Goal: Information Seeking & Learning: Find specific fact

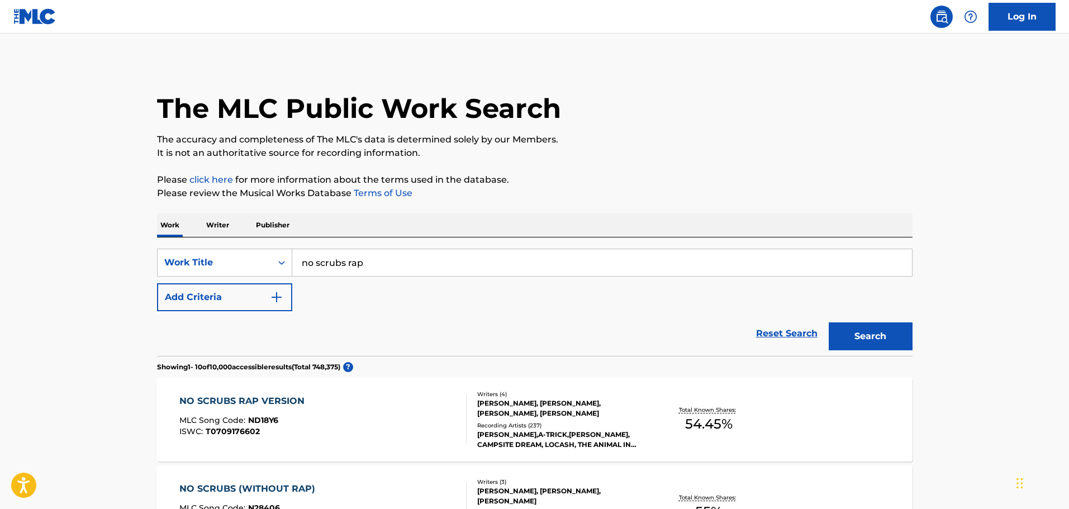
click at [399, 255] on input "no scrubs rap" at bounding box center [602, 262] width 620 height 27
click at [398, 255] on input "no scrubs rap" at bounding box center [602, 262] width 620 height 27
type input "no scrubs"
click at [829, 322] on button "Search" at bounding box center [871, 336] width 84 height 28
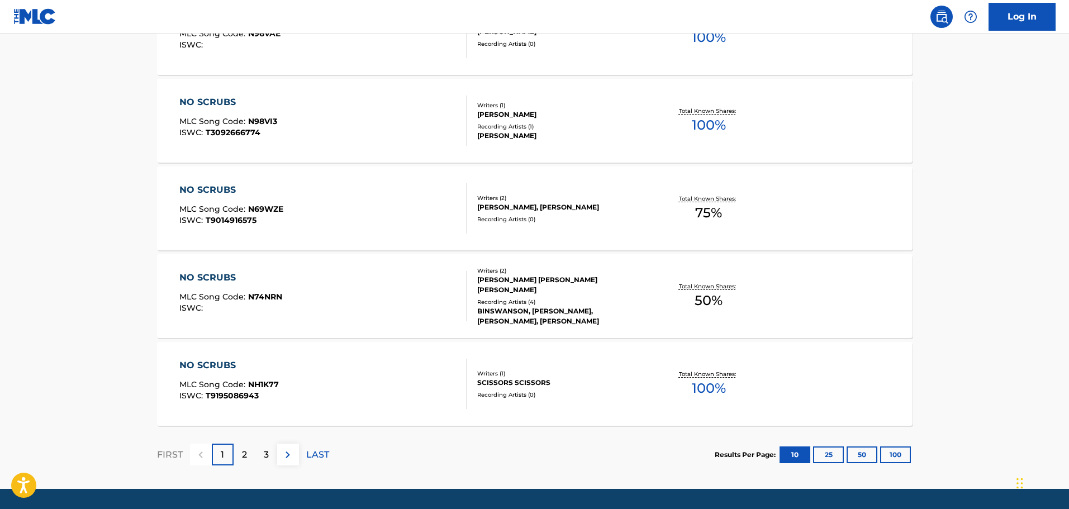
scroll to position [838, 0]
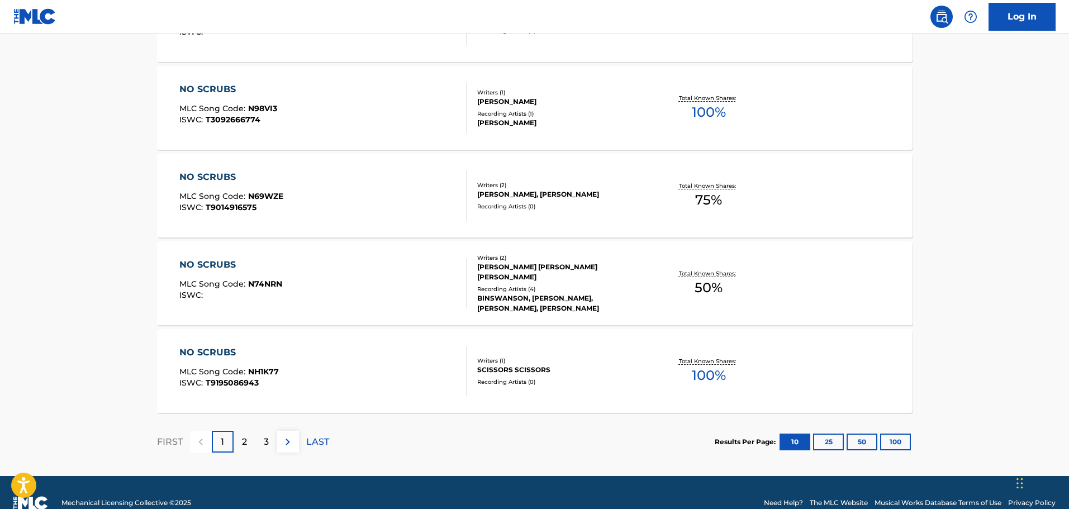
click at [238, 428] on div "FIRST 1 2 3 LAST" at bounding box center [243, 442] width 172 height 58
click at [247, 441] on div "2" at bounding box center [245, 442] width 22 height 22
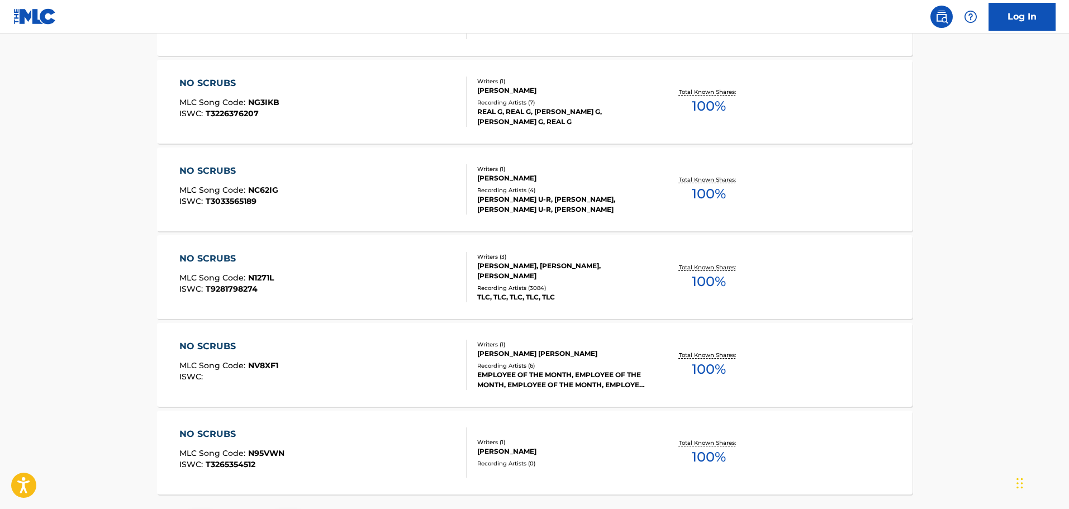
scroll to position [782, 0]
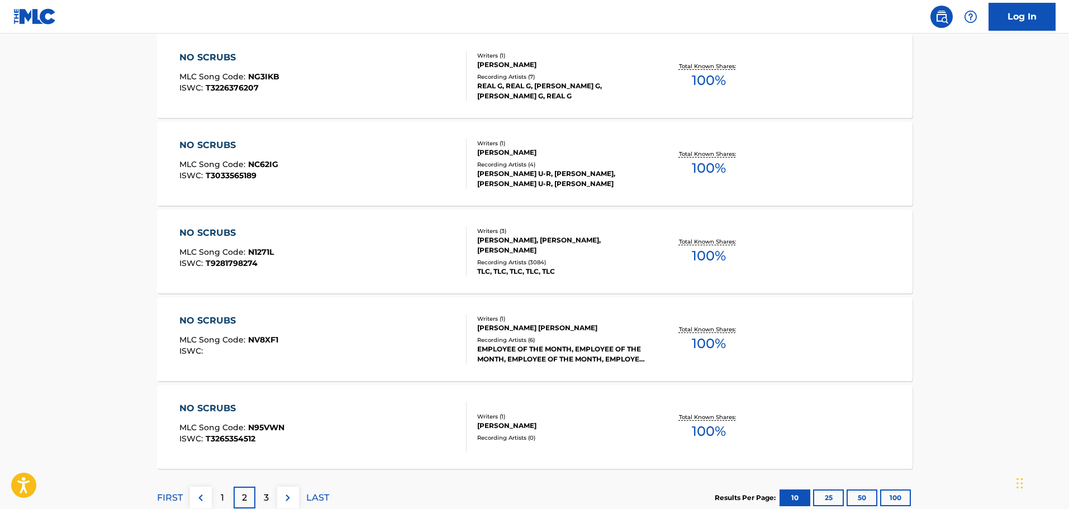
click at [504, 273] on div "TLC, TLC, TLC, TLC, TLC" at bounding box center [561, 271] width 169 height 10
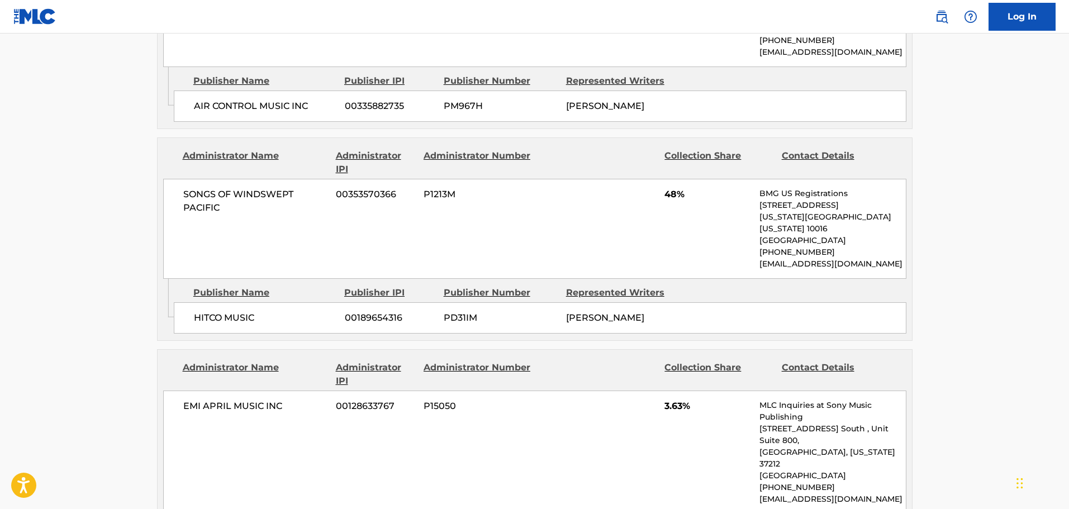
scroll to position [1564, 0]
click at [678, 187] on span "48%" at bounding box center [707, 193] width 87 height 13
click at [661, 178] on div "SONGS OF WINDSWEPT PACIFIC 00353570366 P1213M 48% BMG US Registrations [STREET_…" at bounding box center [534, 228] width 743 height 100
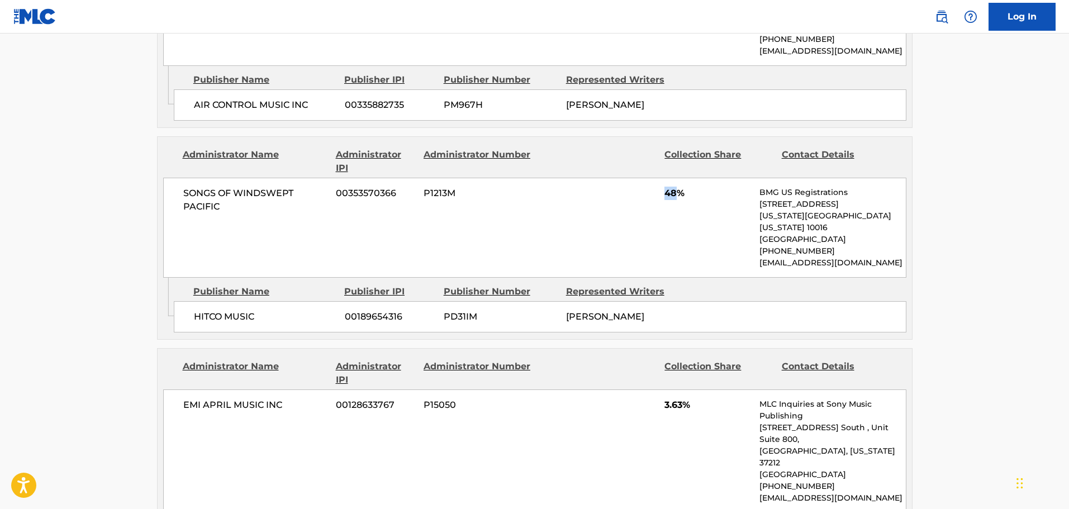
click at [661, 178] on div "SONGS OF WINDSWEPT PACIFIC 00353570366 P1213M 48% BMG US Registrations [STREET_…" at bounding box center [534, 228] width 743 height 100
click at [669, 187] on span "48%" at bounding box center [707, 193] width 87 height 13
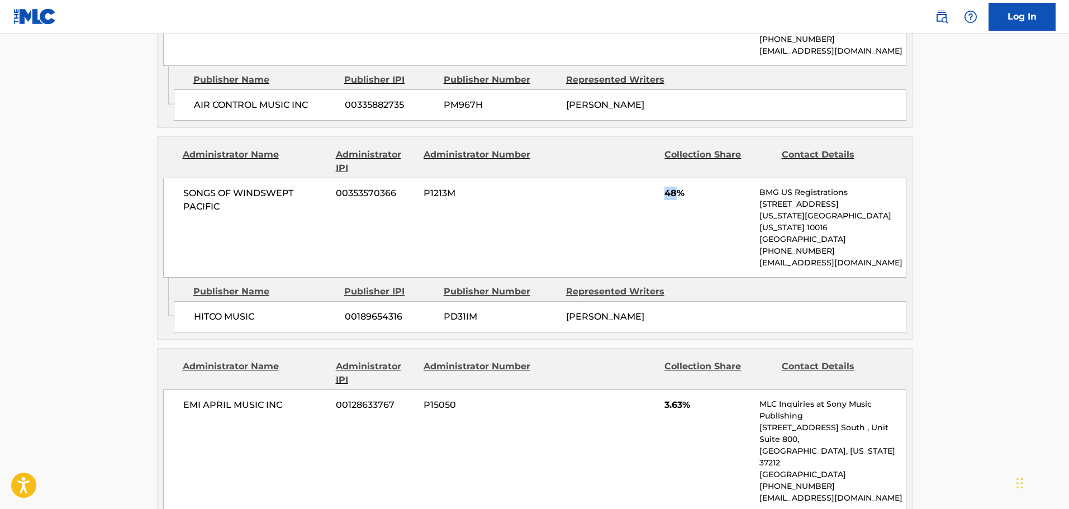
click at [669, 187] on span "48%" at bounding box center [707, 193] width 87 height 13
click at [672, 187] on span "48%" at bounding box center [707, 193] width 87 height 13
click at [667, 187] on span "48%" at bounding box center [707, 193] width 87 height 13
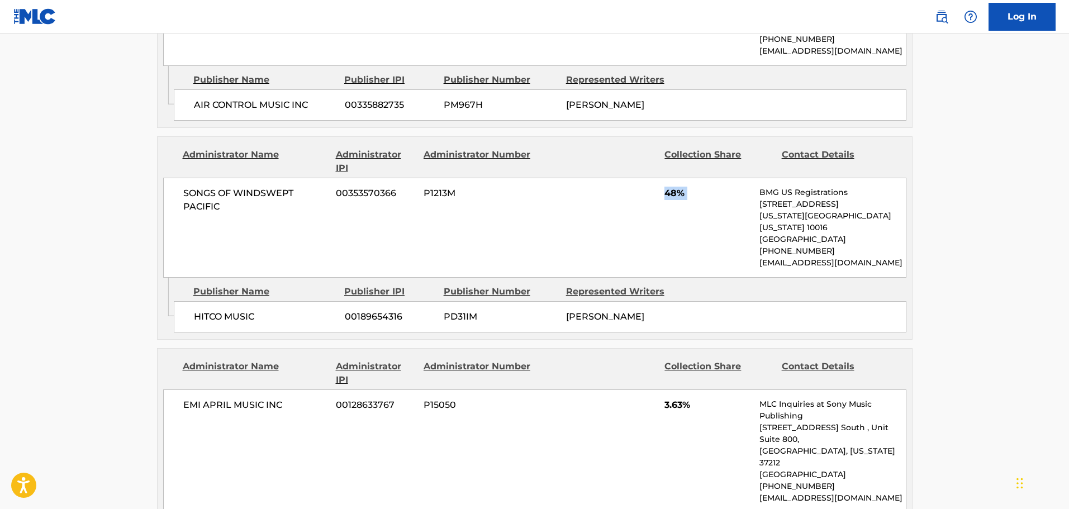
click at [667, 187] on span "48%" at bounding box center [707, 193] width 87 height 13
click at [686, 187] on span "48%" at bounding box center [707, 193] width 87 height 13
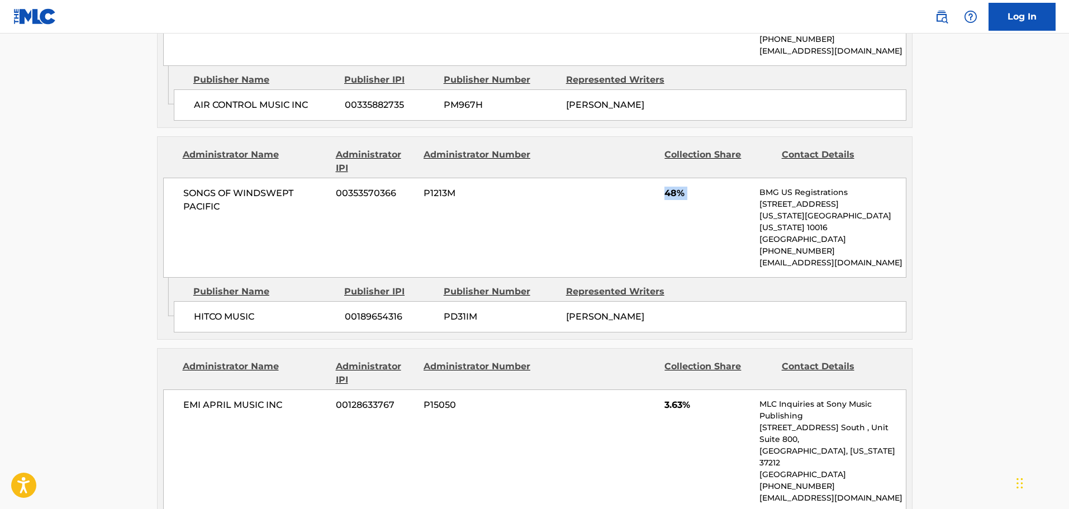
click at [686, 187] on span "48%" at bounding box center [707, 193] width 87 height 13
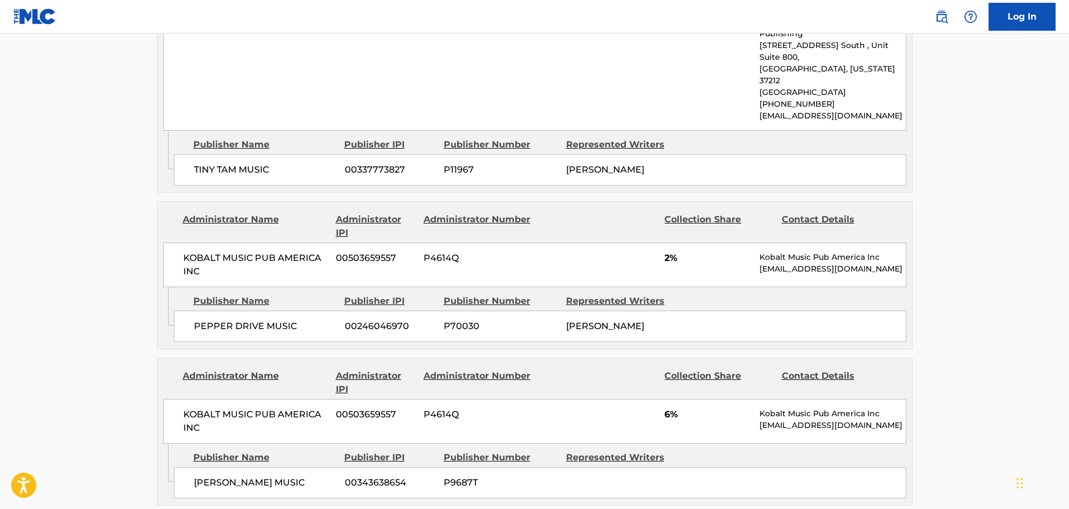
scroll to position [2011, 0]
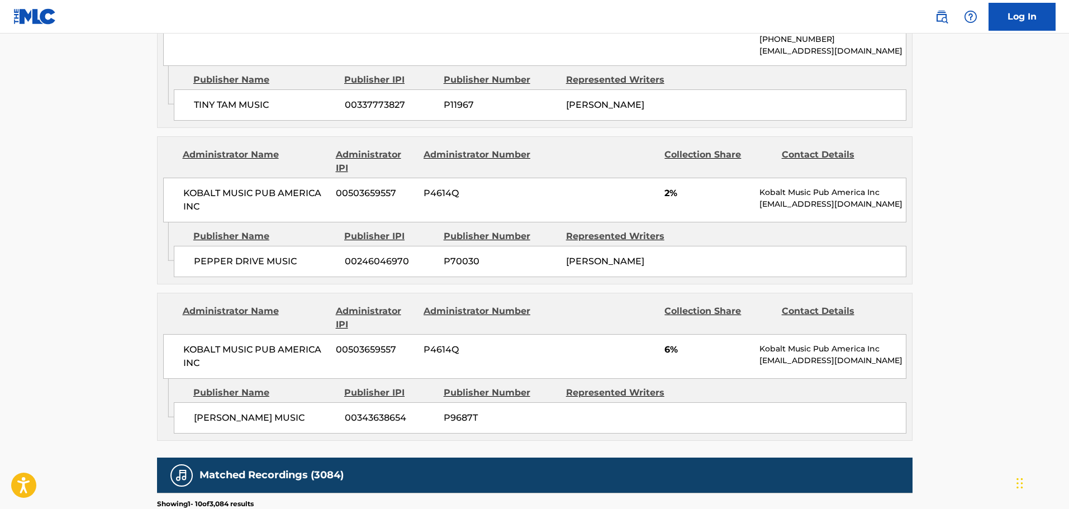
click at [668, 343] on span "6%" at bounding box center [707, 349] width 87 height 13
click at [704, 343] on span "6%" at bounding box center [707, 349] width 87 height 13
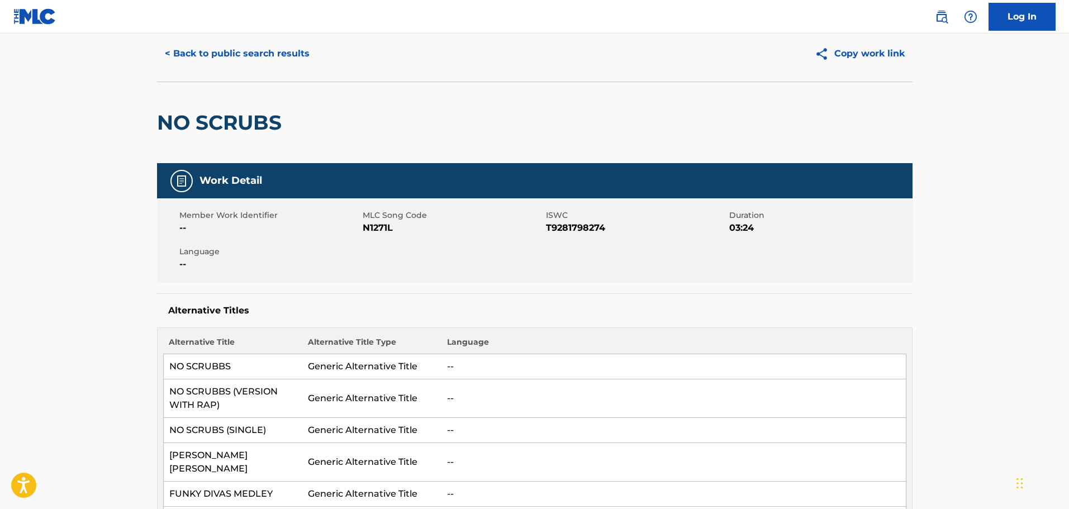
scroll to position [56, 0]
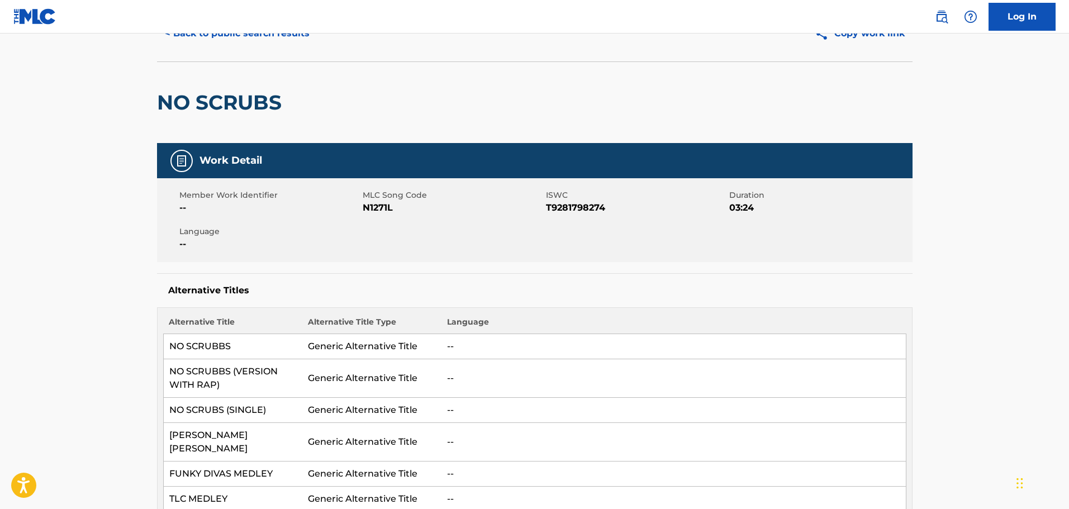
click at [247, 393] on td "NO SCRUBBS (VERSION WITH RAP)" at bounding box center [232, 378] width 139 height 39
click at [235, 389] on td "NO SCRUBBS (VERSION WITH RAP)" at bounding box center [232, 378] width 139 height 39
click at [234, 389] on td "NO SCRUBBS (VERSION WITH RAP)" at bounding box center [232, 378] width 139 height 39
drag, startPoint x: 234, startPoint y: 389, endPoint x: 224, endPoint y: 385, distance: 10.8
click at [224, 385] on td "NO SCRUBBS (VERSION WITH RAP)" at bounding box center [232, 378] width 139 height 39
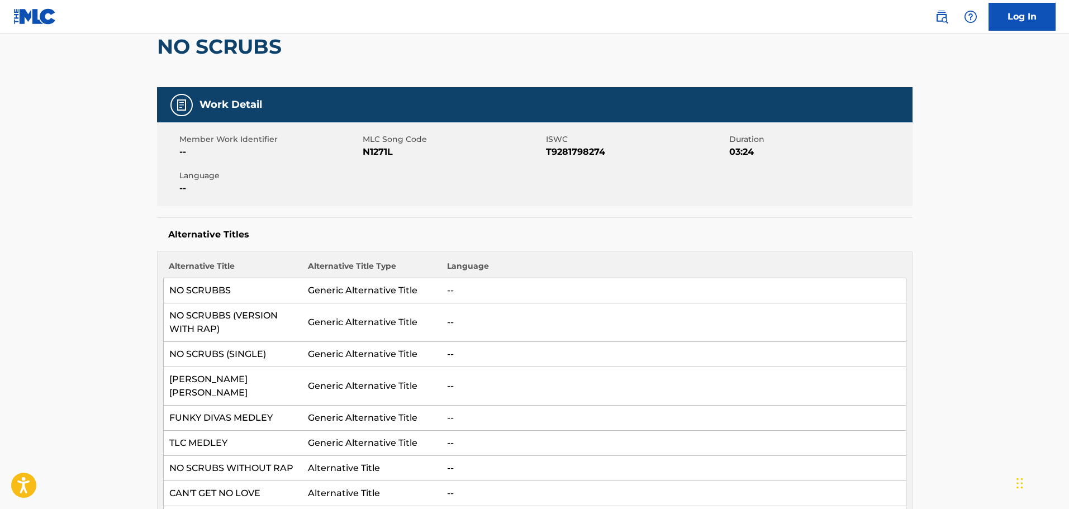
scroll to position [168, 0]
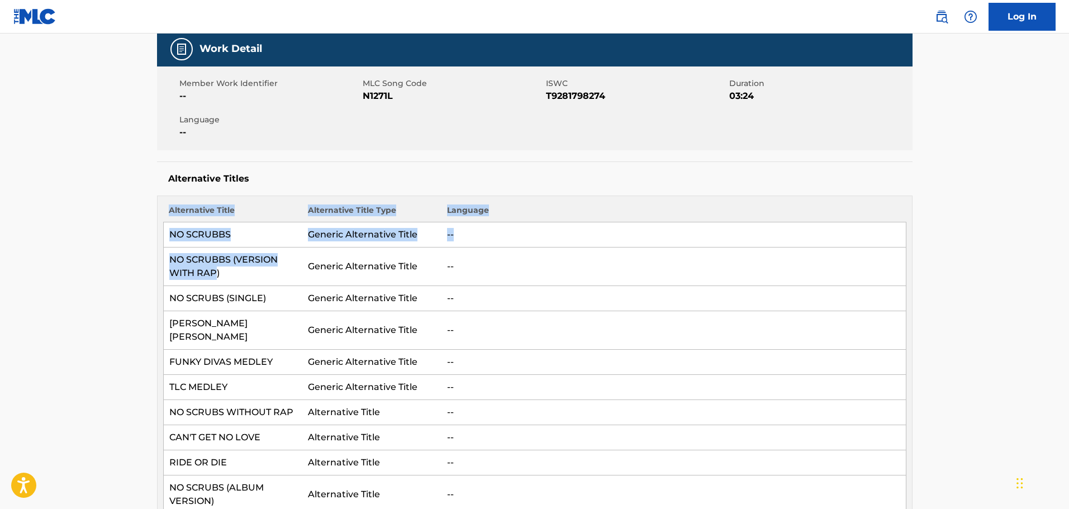
drag, startPoint x: 217, startPoint y: 270, endPoint x: 126, endPoint y: 256, distance: 91.5
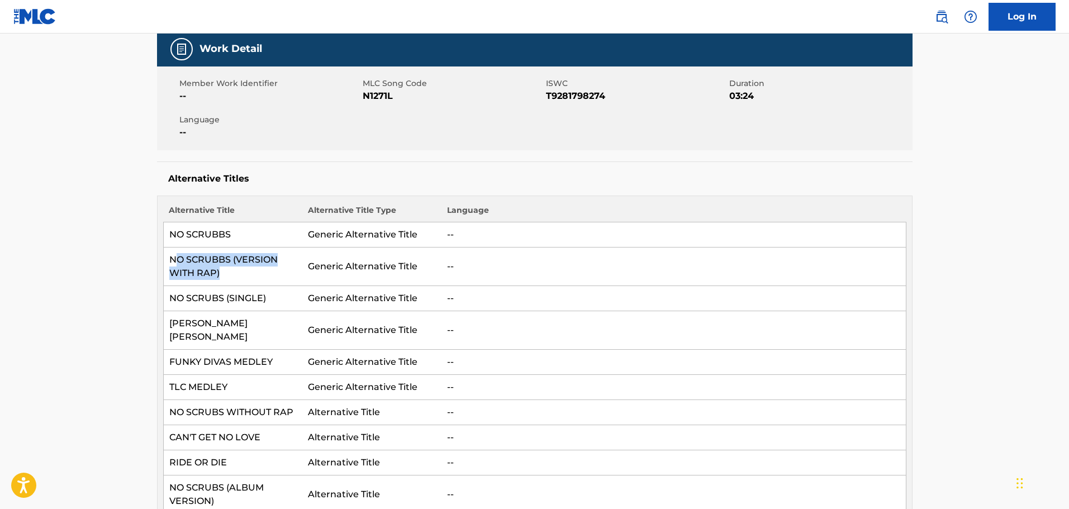
drag, startPoint x: 177, startPoint y: 261, endPoint x: 230, endPoint y: 270, distance: 54.4
click at [230, 270] on td "NO SCRUBBS (VERSION WITH RAP)" at bounding box center [232, 266] width 139 height 39
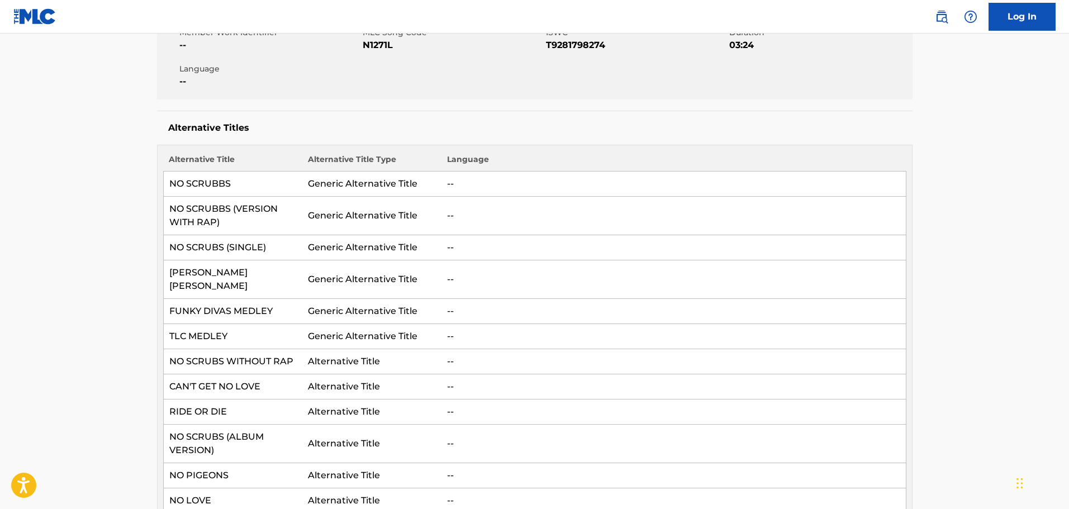
scroll to position [0, 0]
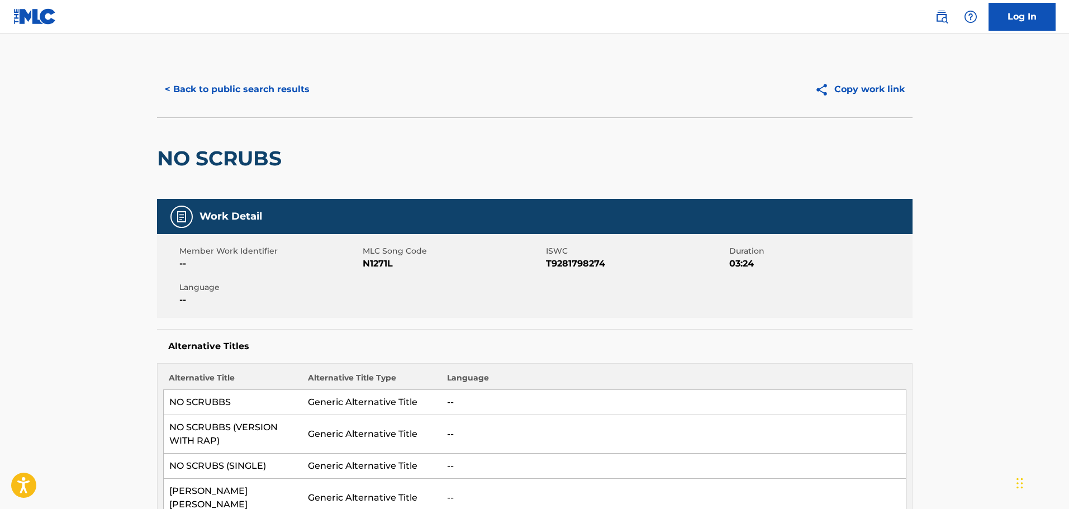
click at [217, 130] on div "NO SCRUBS" at bounding box center [222, 158] width 130 height 81
click at [200, 77] on button "< Back to public search results" at bounding box center [237, 89] width 160 height 28
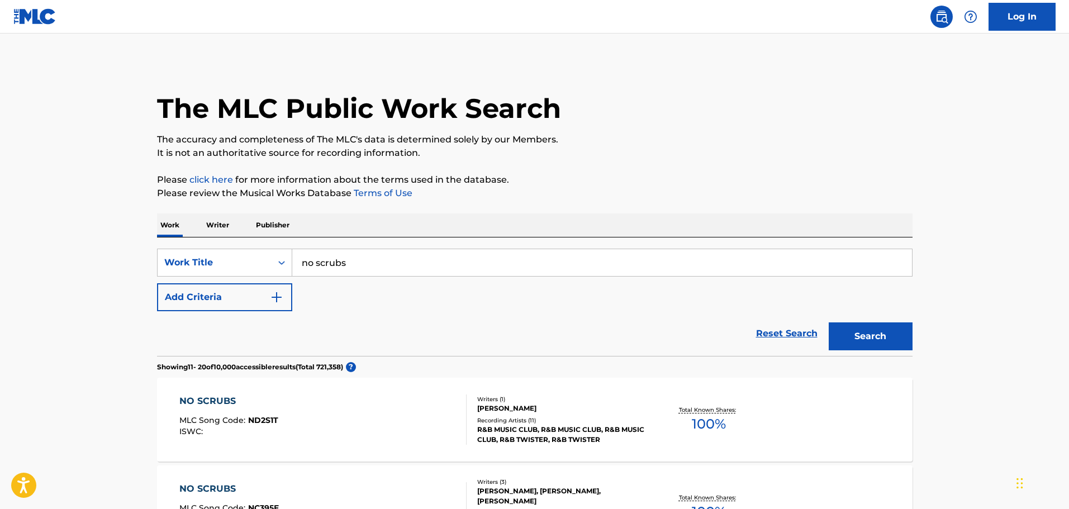
scroll to position [811, 0]
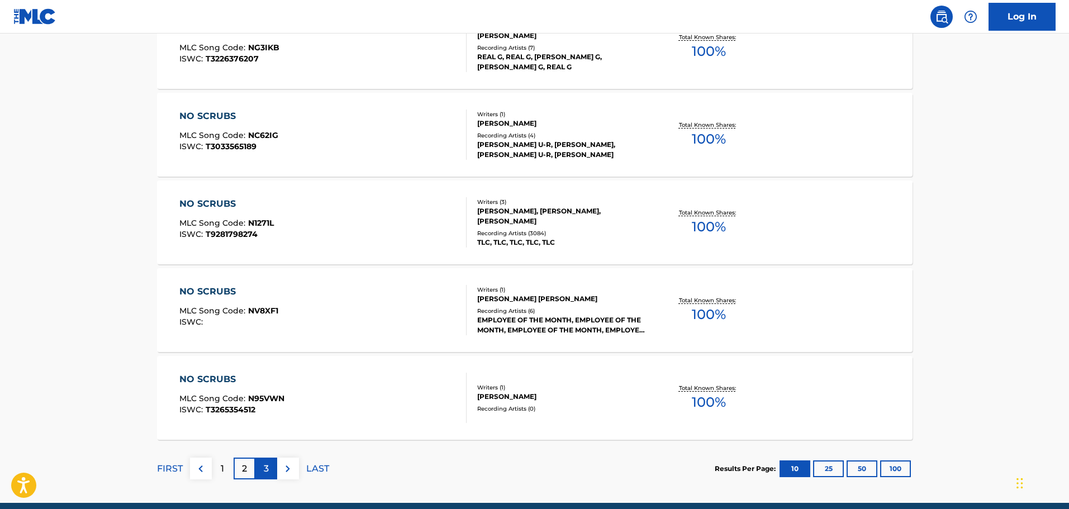
click at [270, 470] on div "3" at bounding box center [266, 469] width 22 height 22
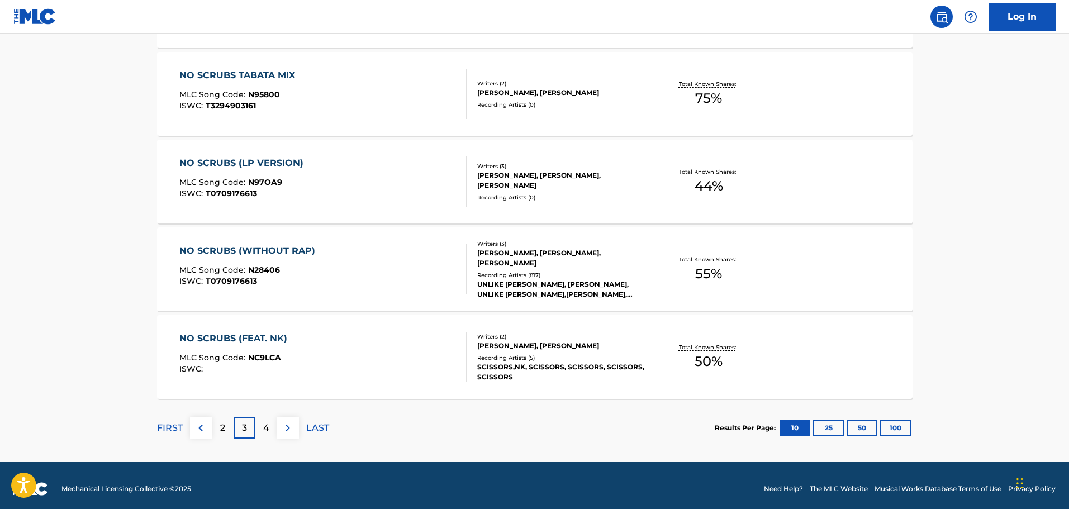
scroll to position [859, 0]
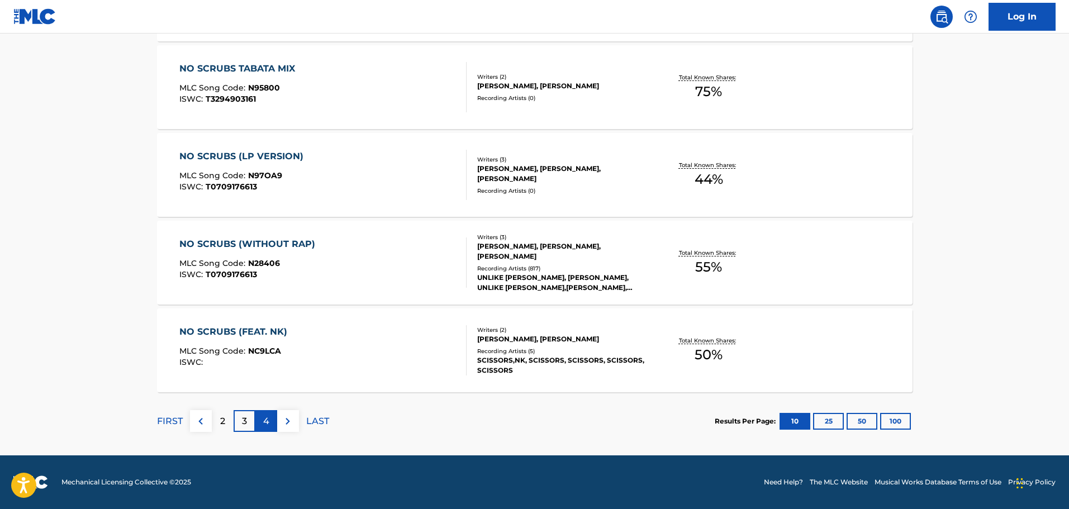
click at [271, 413] on div "4" at bounding box center [266, 421] width 22 height 22
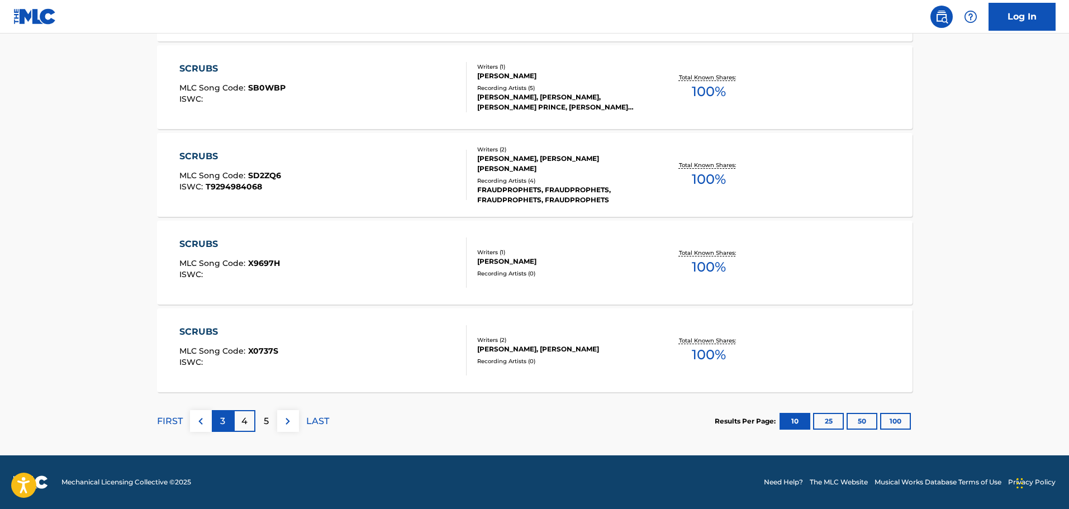
click at [230, 427] on div "3" at bounding box center [223, 421] width 22 height 22
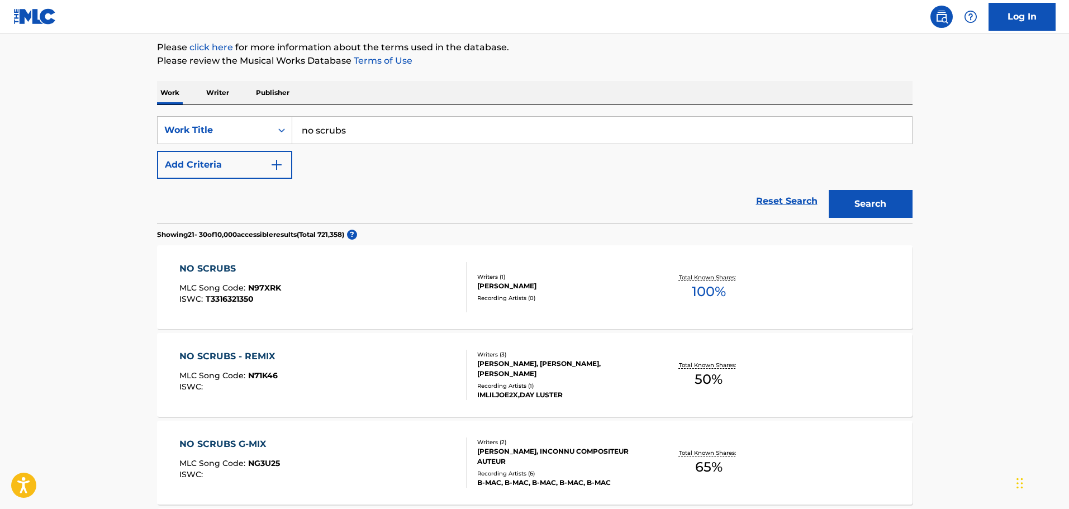
scroll to position [0, 0]
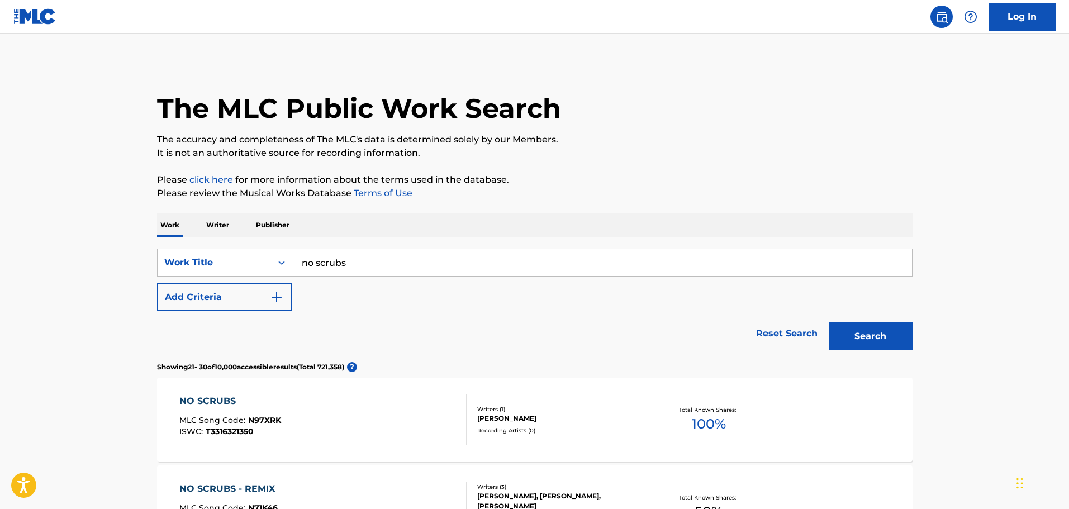
click at [375, 253] on input "no scrubs" at bounding box center [602, 262] width 620 height 27
paste input "Can't Get Enough"
type input "Can't Get Enough"
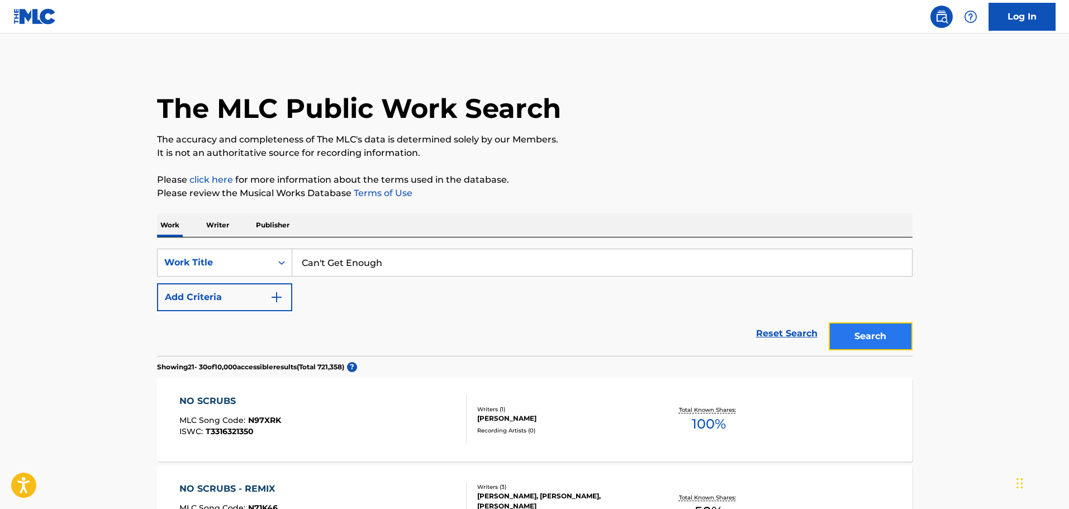
click at [868, 334] on button "Search" at bounding box center [871, 336] width 84 height 28
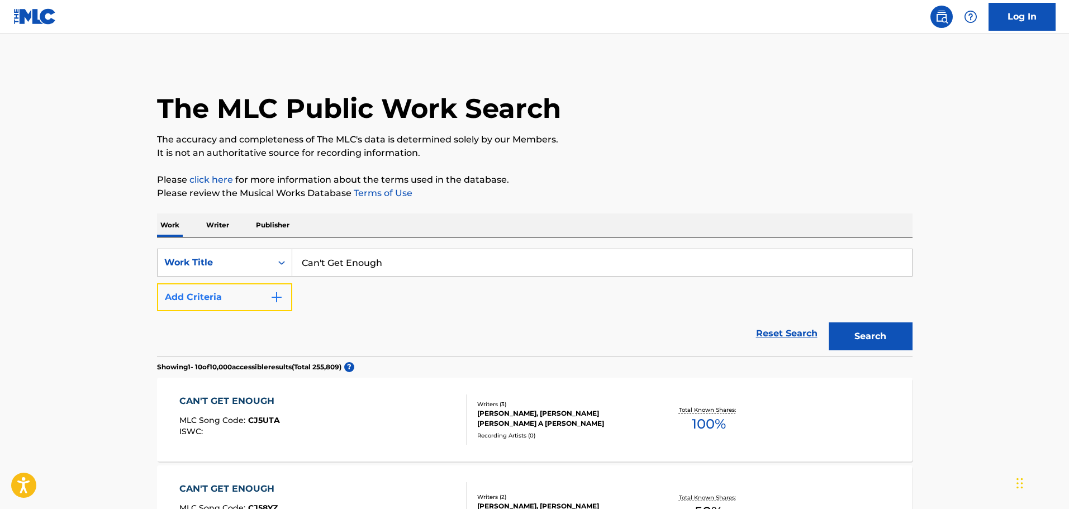
click at [247, 283] on button "Add Criteria" at bounding box center [224, 297] width 135 height 28
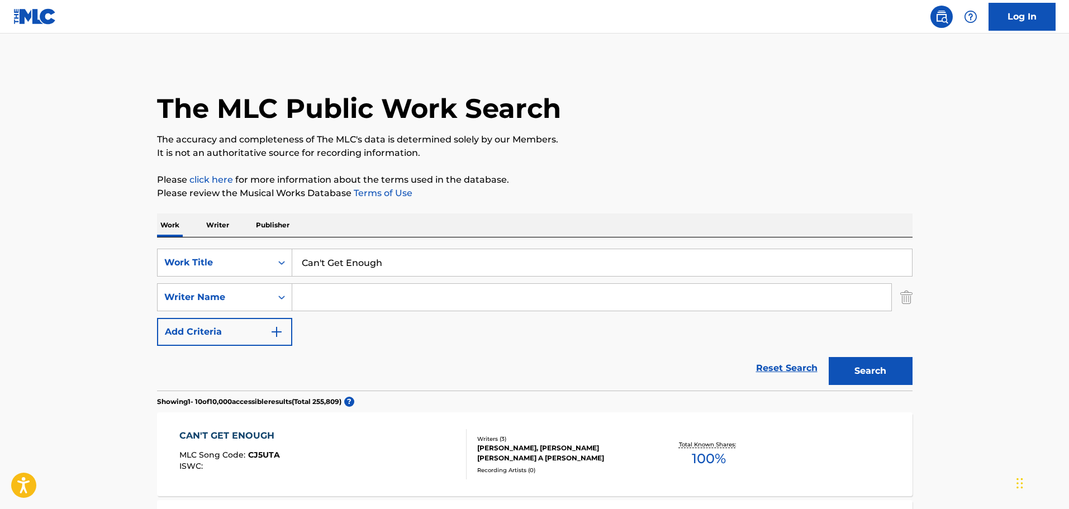
click at [361, 307] on input "Search Form" at bounding box center [591, 297] width 599 height 27
click at [829, 357] on button "Search" at bounding box center [871, 371] width 84 height 28
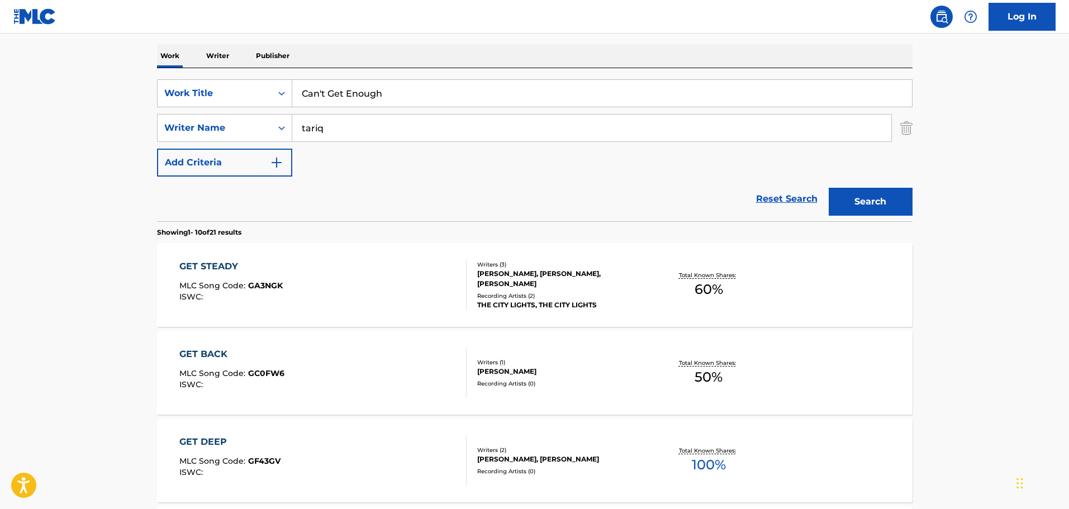
scroll to position [168, 0]
click at [461, 134] on input "tariq" at bounding box center [591, 129] width 599 height 27
type input "Gunz"
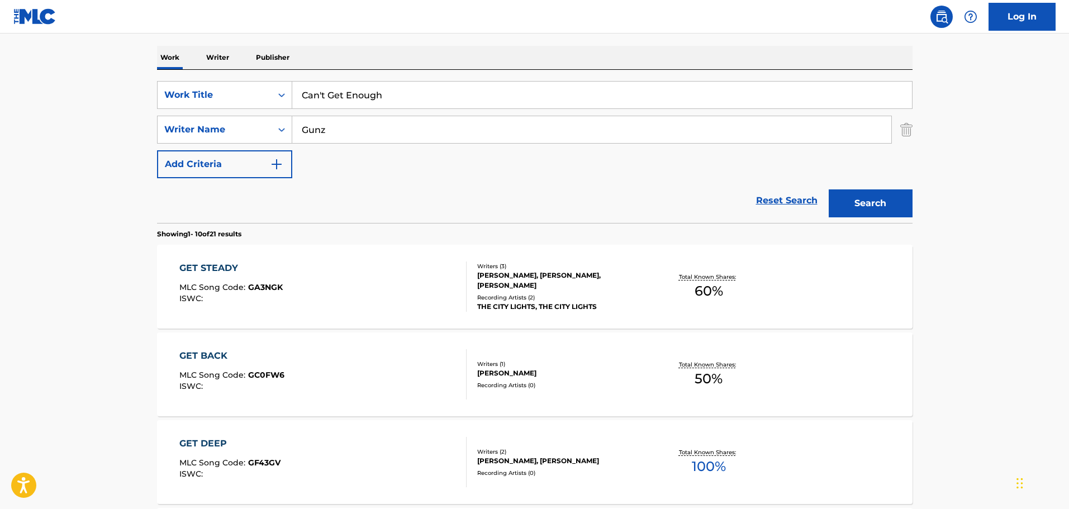
click at [829, 189] on button "Search" at bounding box center [871, 203] width 84 height 28
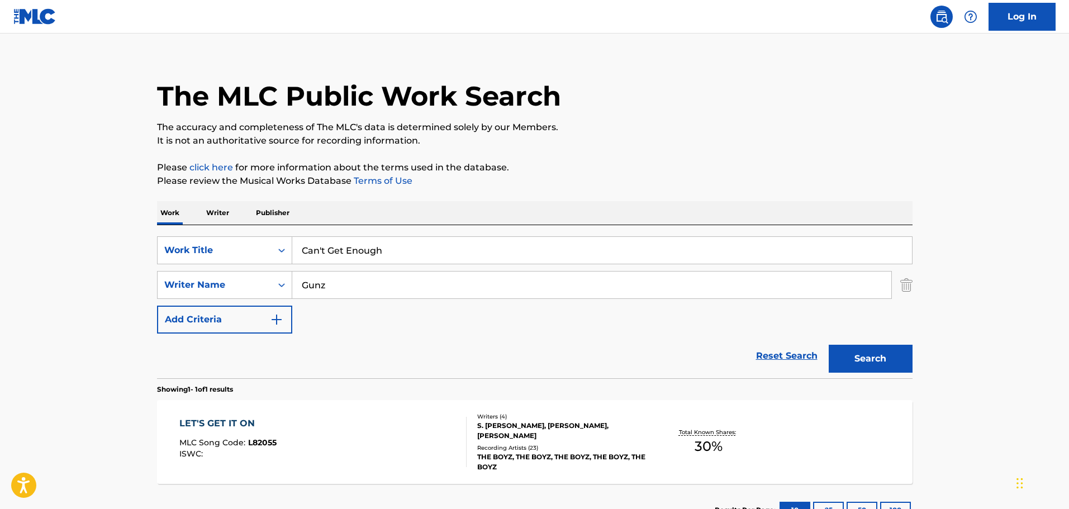
scroll to position [99, 0]
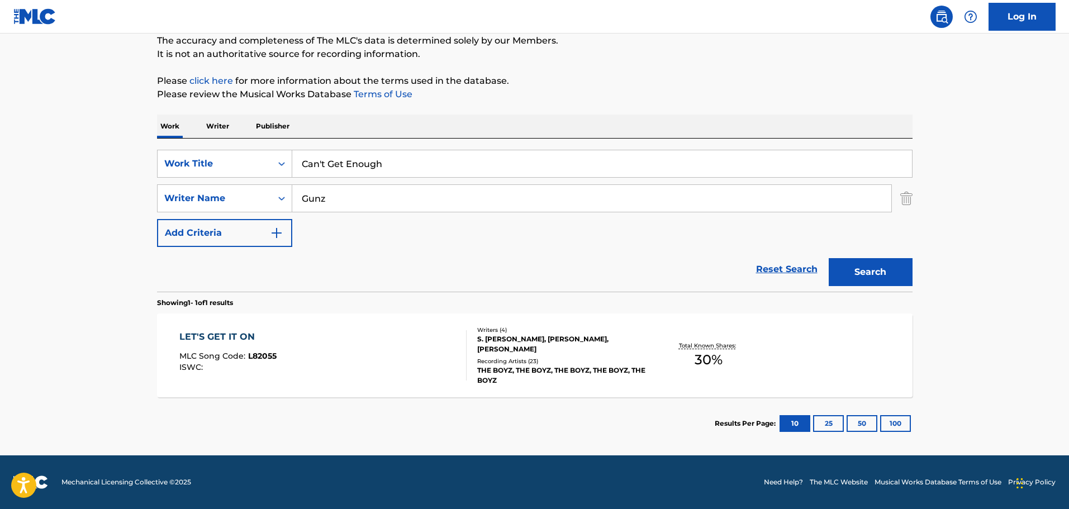
click at [363, 187] on input "Gunz" at bounding box center [591, 198] width 599 height 27
type input "[PERSON_NAME]"
click at [829, 258] on button "Search" at bounding box center [871, 272] width 84 height 28
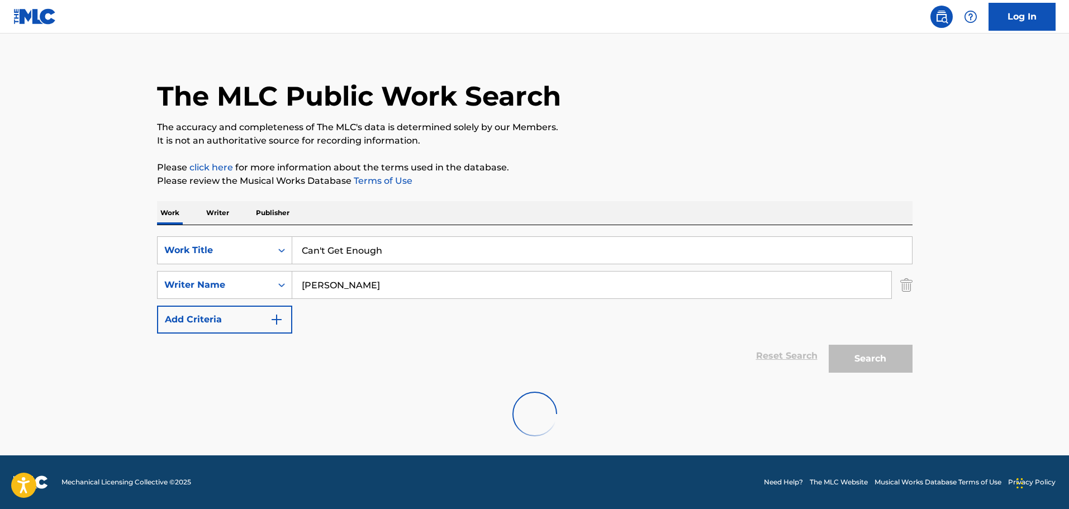
scroll to position [168, 0]
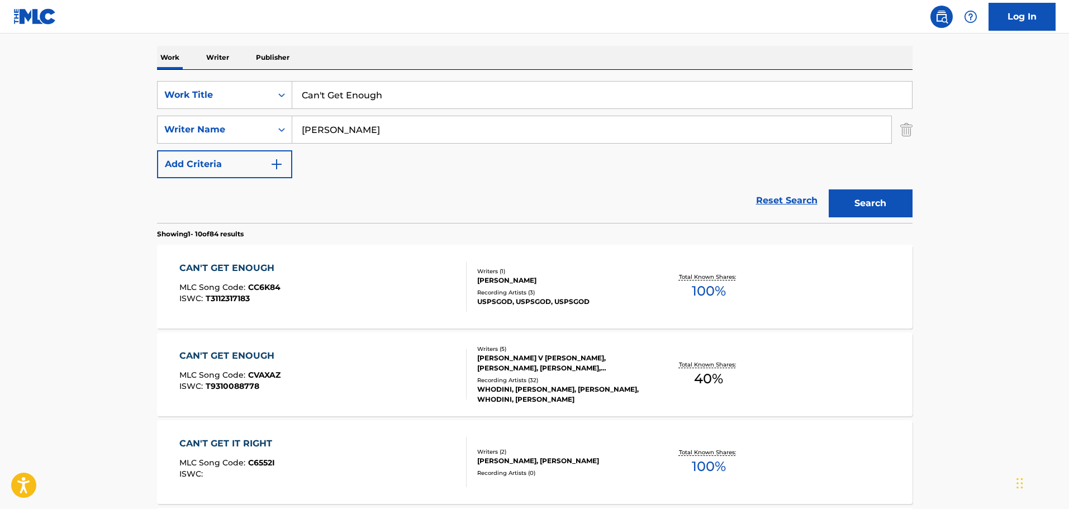
click at [415, 343] on div "CAN'T GET ENOUGH MLC Song Code : CVAXAZ ISWC : T9310088778 Writers ( 5 ) [PERSO…" at bounding box center [534, 374] width 755 height 84
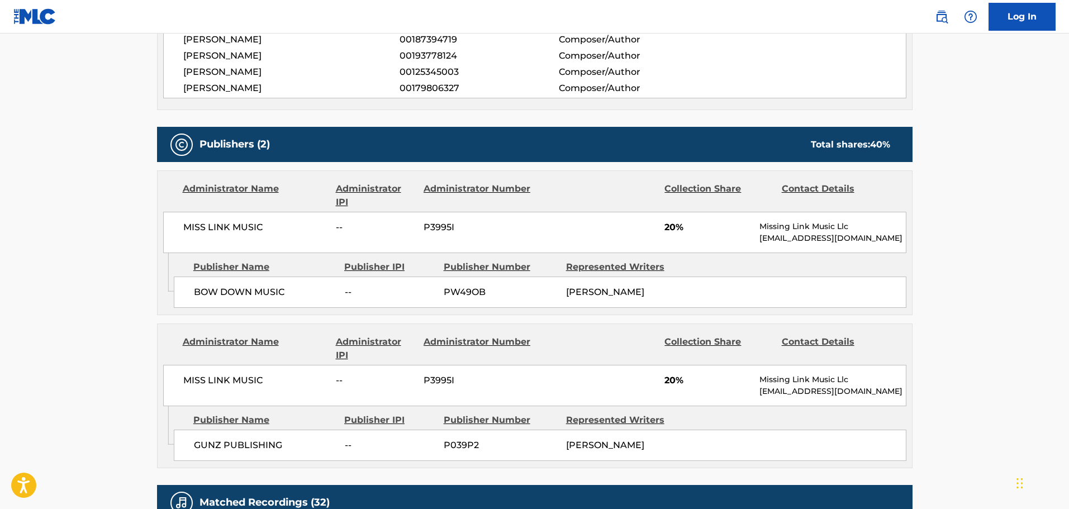
scroll to position [503, 0]
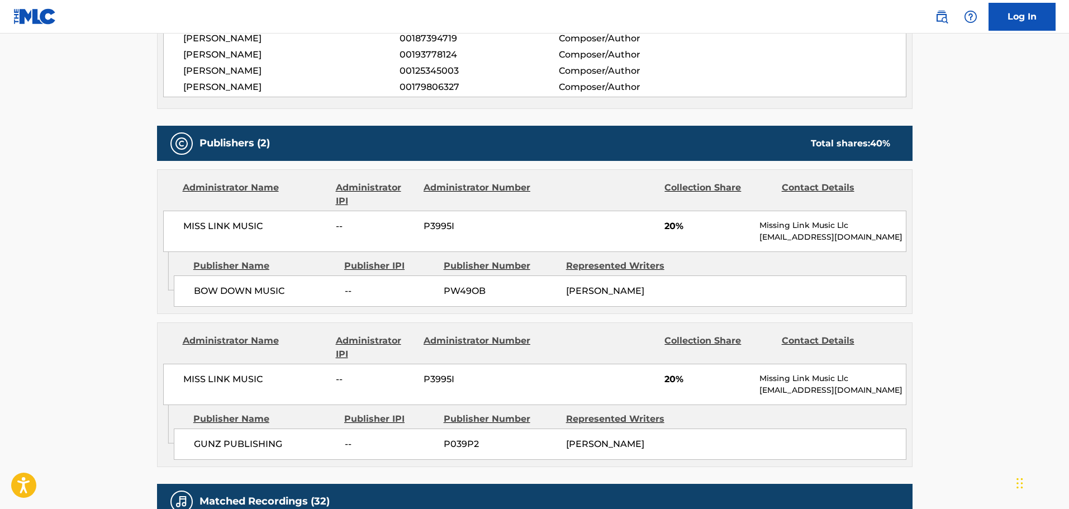
click at [800, 234] on p "[EMAIL_ADDRESS][DOMAIN_NAME]" at bounding box center [832, 237] width 146 height 12
copy div "[EMAIL_ADDRESS][DOMAIN_NAME] Admin Original Publisher Connecting Line"
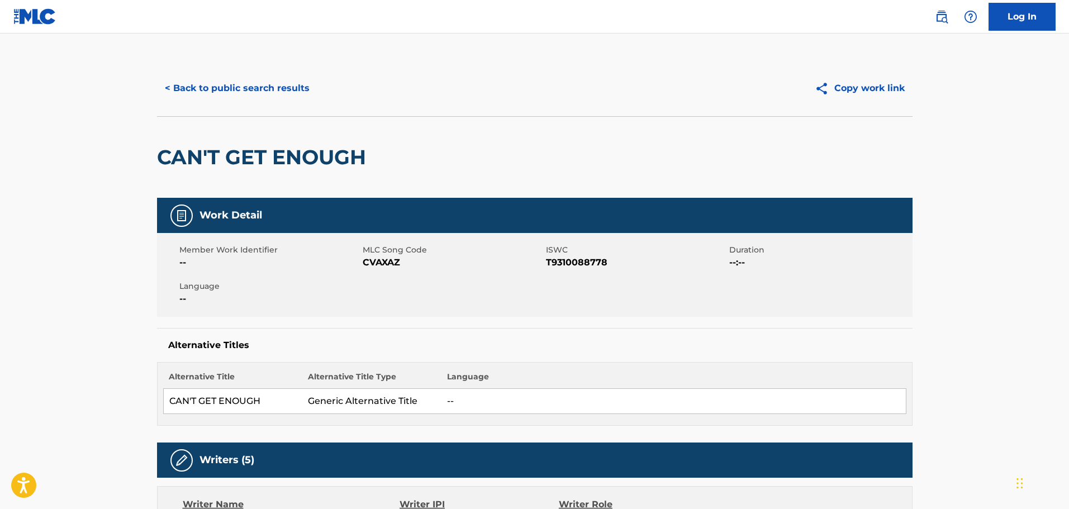
scroll to position [0, 0]
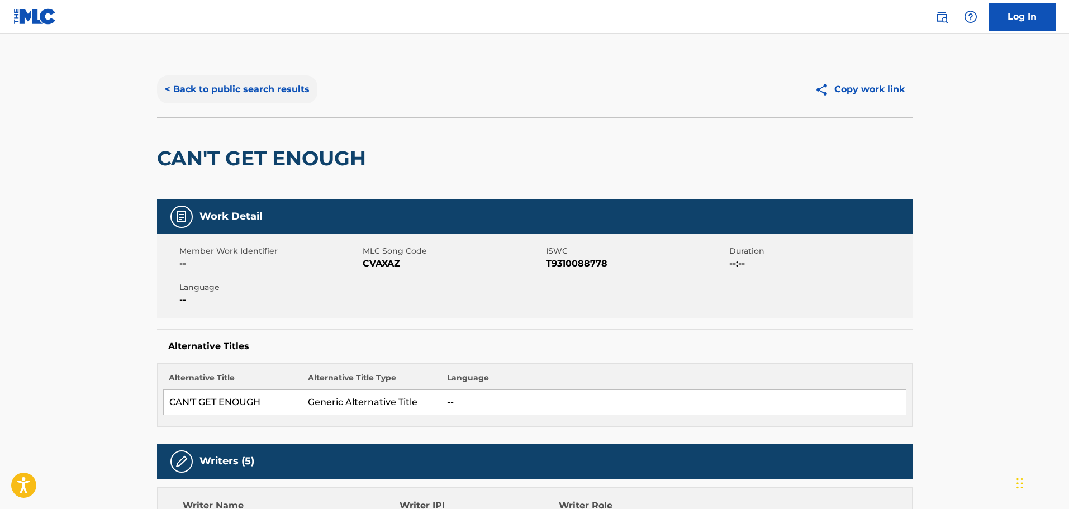
click at [234, 94] on button "< Back to public search results" at bounding box center [237, 89] width 160 height 28
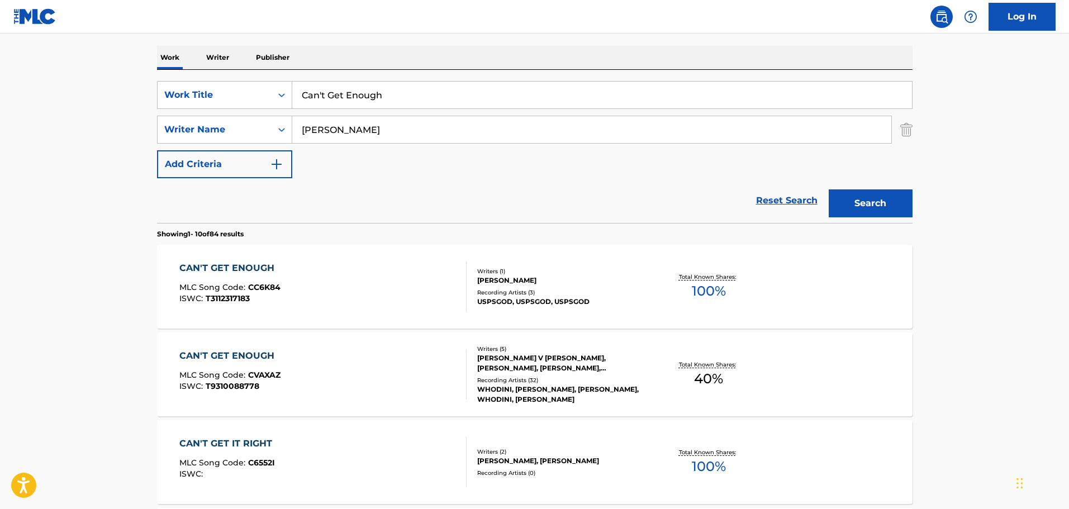
click at [387, 103] on input "Can't Get Enough" at bounding box center [602, 95] width 620 height 27
paste input "Keep Running Back"
type input "Keep Running Back"
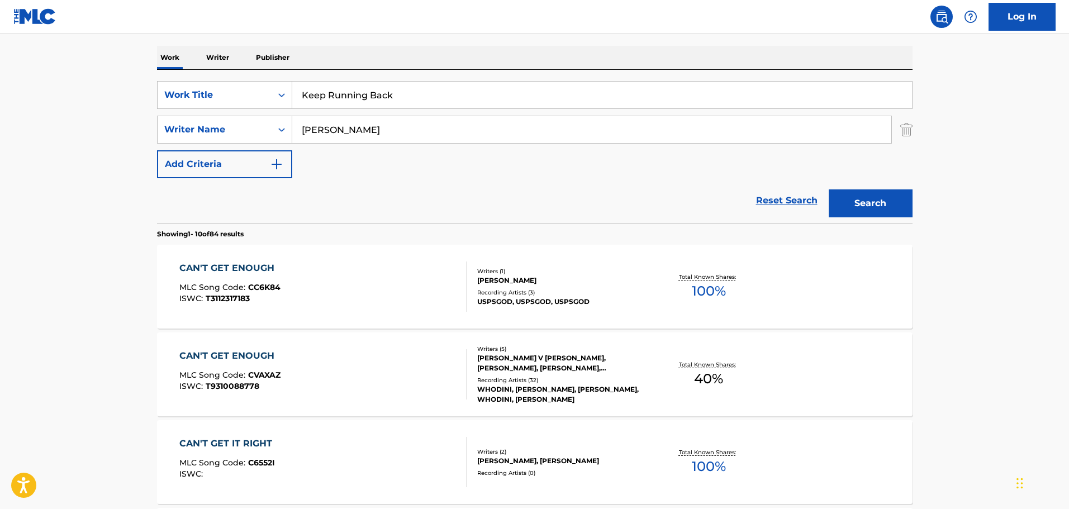
click at [829, 189] on button "Search" at bounding box center [871, 203] width 84 height 28
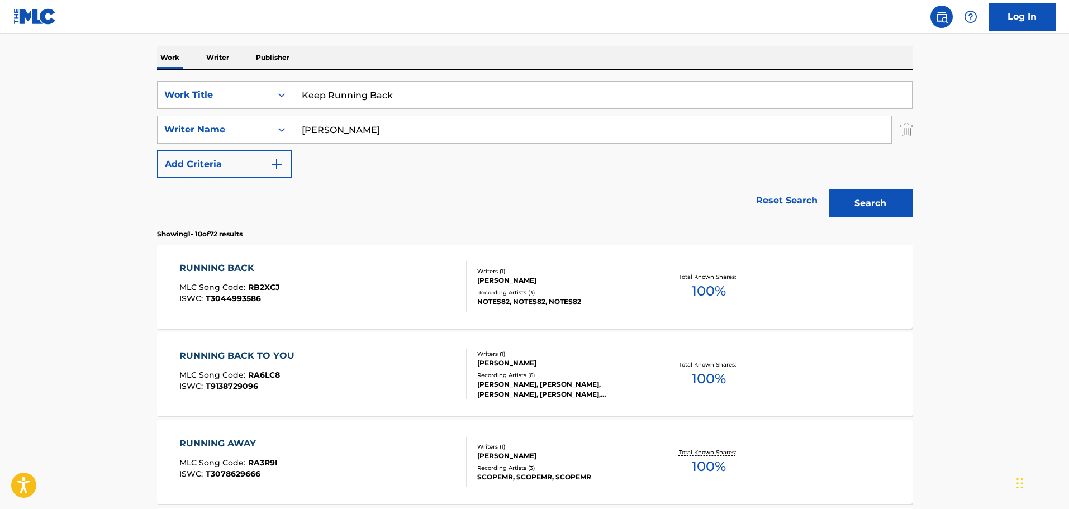
click at [378, 128] on input "[PERSON_NAME]" at bounding box center [591, 129] width 599 height 27
type input "Dupri"
click at [829, 189] on button "Search" at bounding box center [871, 203] width 84 height 28
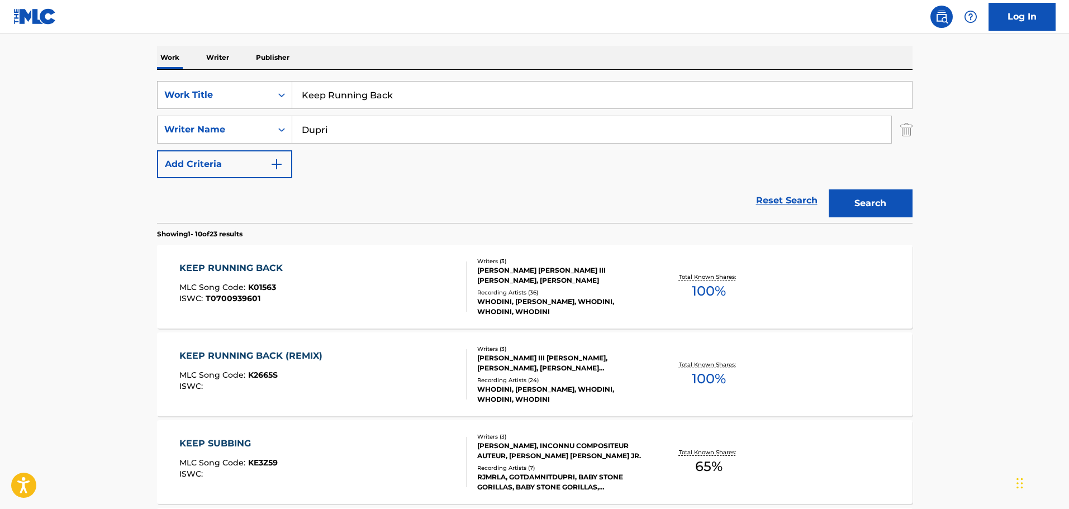
click at [206, 299] on span "T0700939601" at bounding box center [233, 298] width 55 height 10
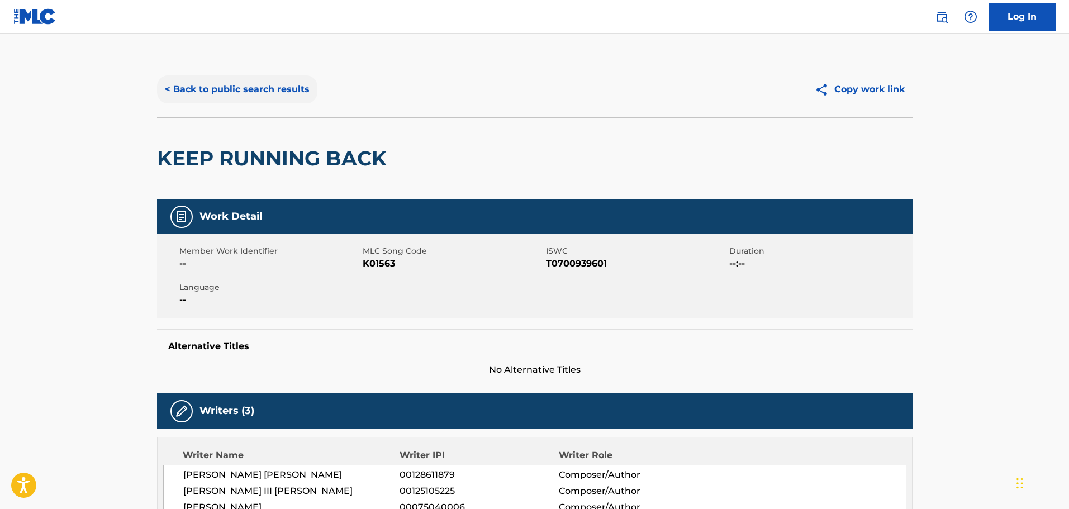
click at [261, 87] on button "< Back to public search results" at bounding box center [237, 89] width 160 height 28
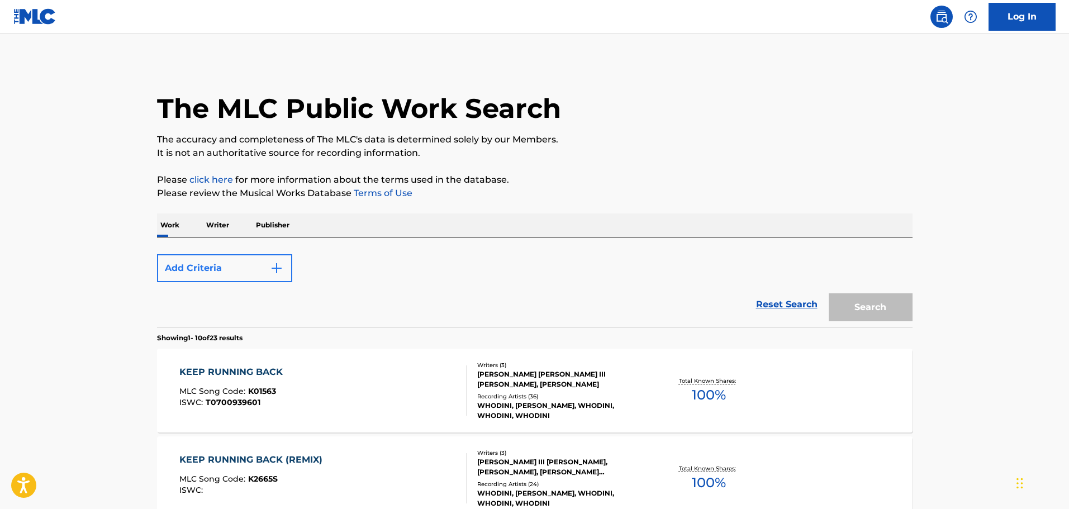
scroll to position [168, 0]
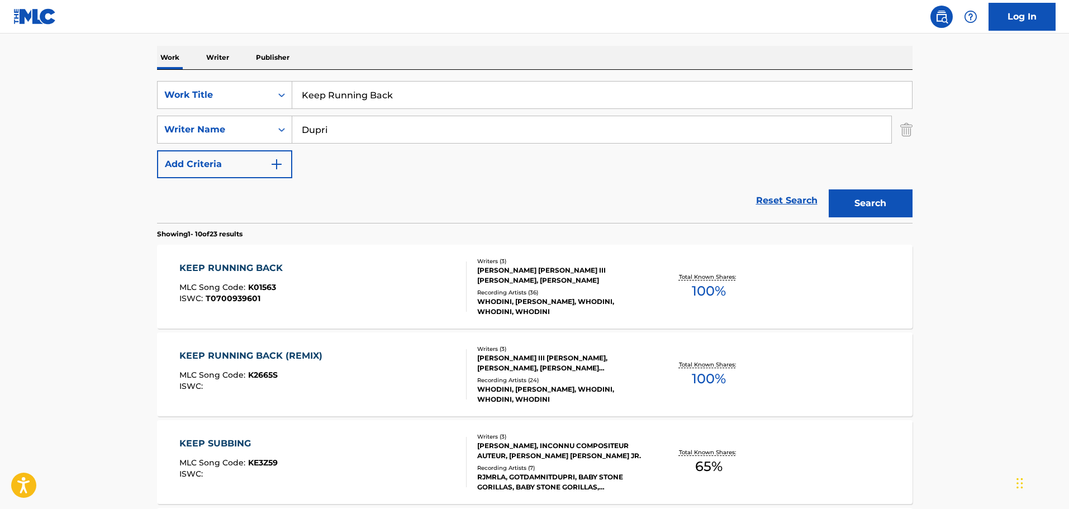
click at [345, 92] on input "Keep Running Back" at bounding box center [602, 95] width 620 height 27
click at [384, 88] on input "Keep Running Back" at bounding box center [602, 95] width 620 height 27
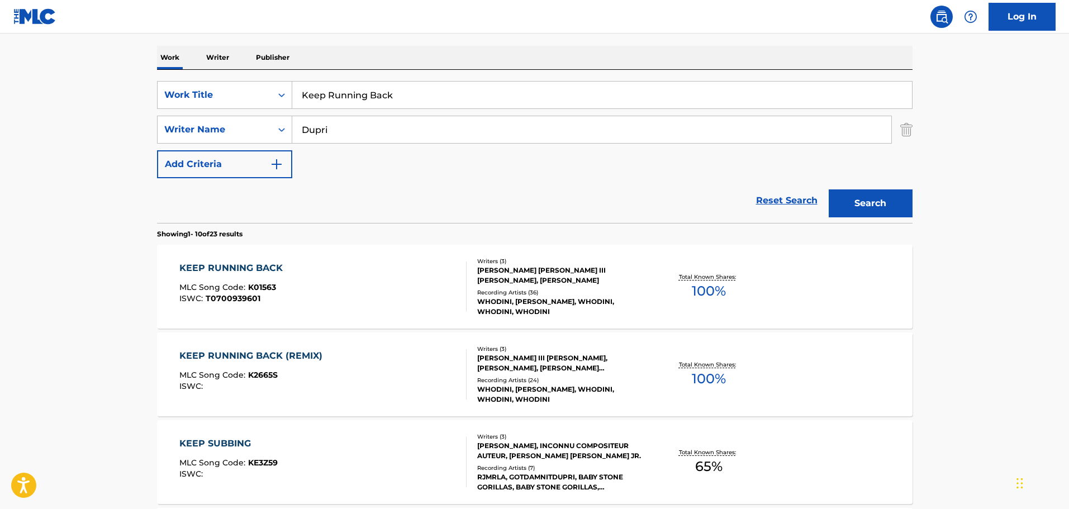
click at [384, 88] on input "Keep Running Back" at bounding box center [602, 95] width 620 height 27
paste input "Runnin' Em"
type input "Runnin' Em"
click at [862, 210] on button "Search" at bounding box center [871, 203] width 84 height 28
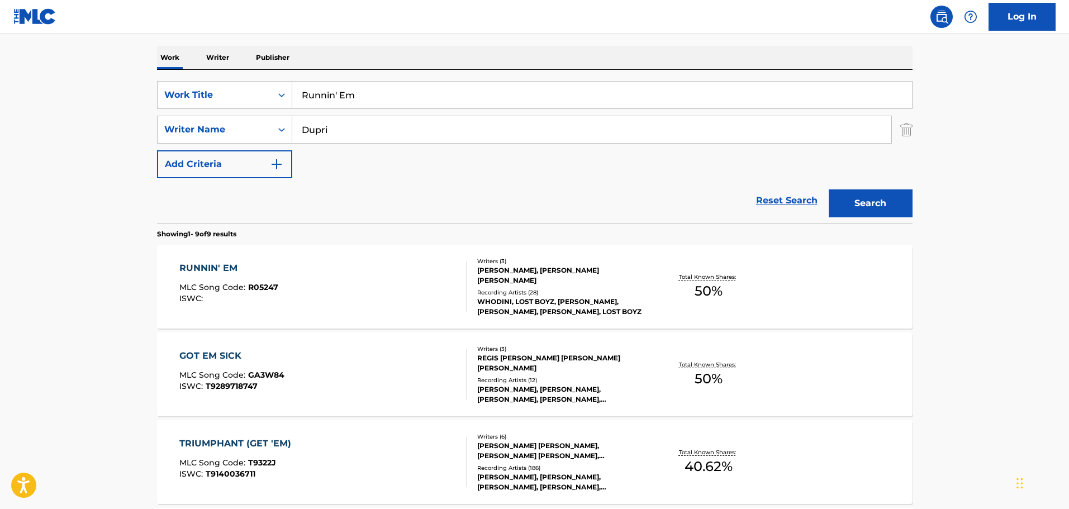
click at [344, 294] on div "RUNNIN' EM MLC Song Code : R05247 ISWC :" at bounding box center [322, 286] width 287 height 50
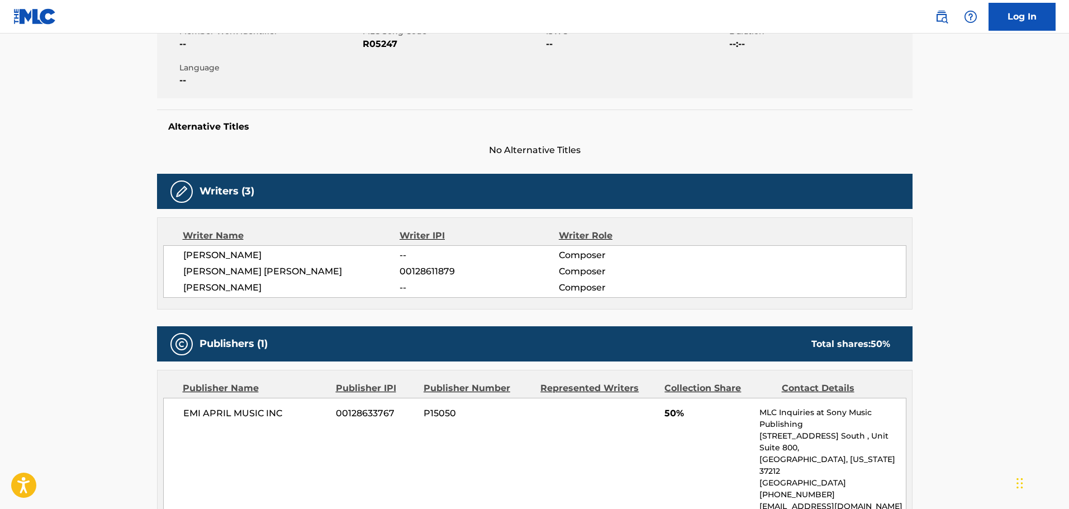
scroll to position [56, 0]
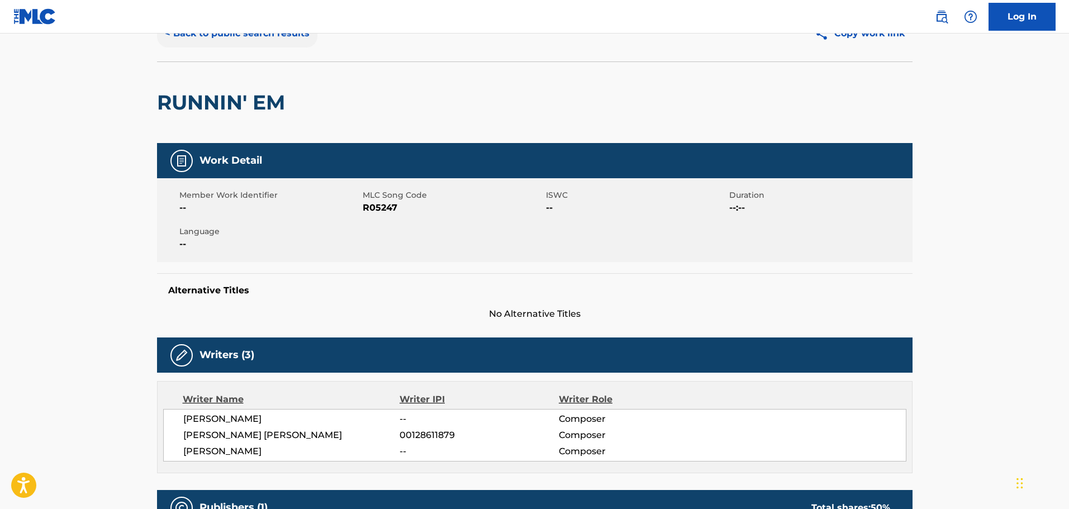
click at [273, 41] on button "< Back to public search results" at bounding box center [237, 34] width 160 height 28
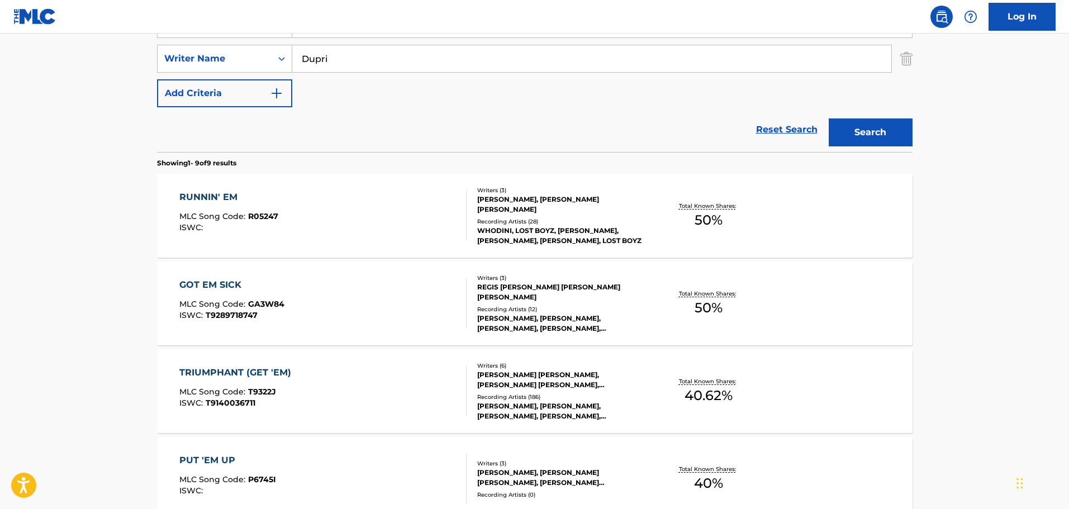
scroll to position [223, 0]
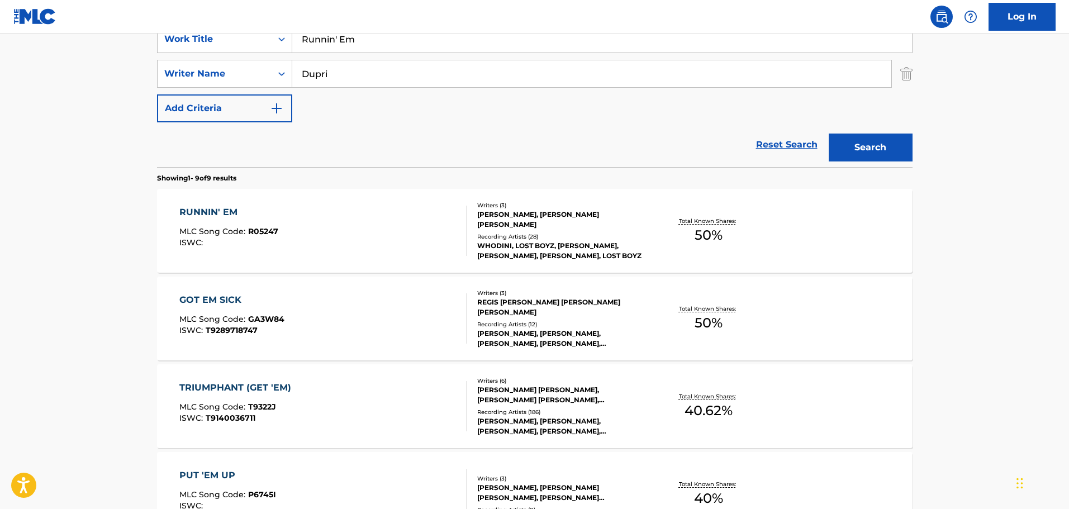
click at [332, 198] on div "RUNNIN' EM MLC Song Code : R05247 ISWC : Writers ( 3 ) [PERSON_NAME], [PERSON_N…" at bounding box center [534, 231] width 755 height 84
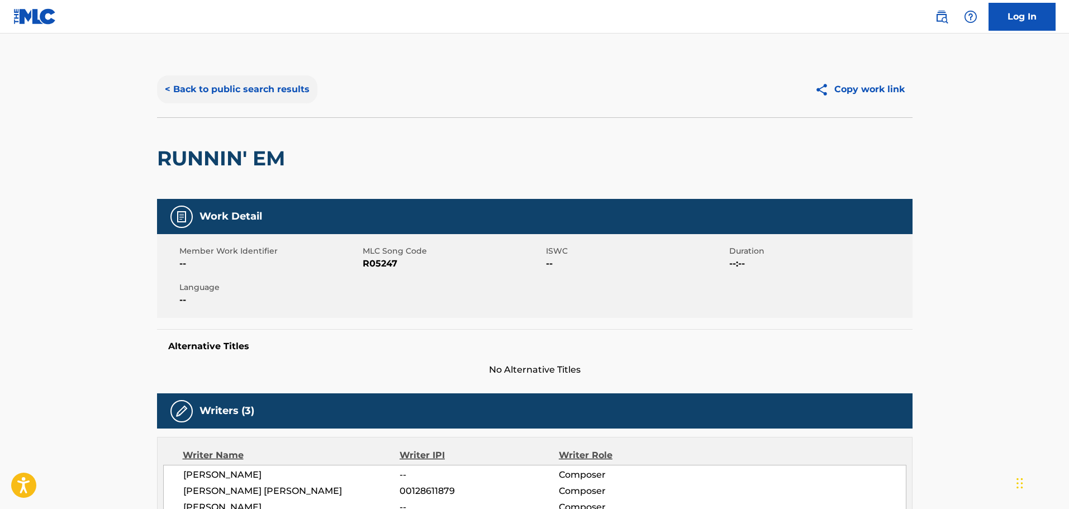
click at [287, 95] on button "< Back to public search results" at bounding box center [237, 89] width 160 height 28
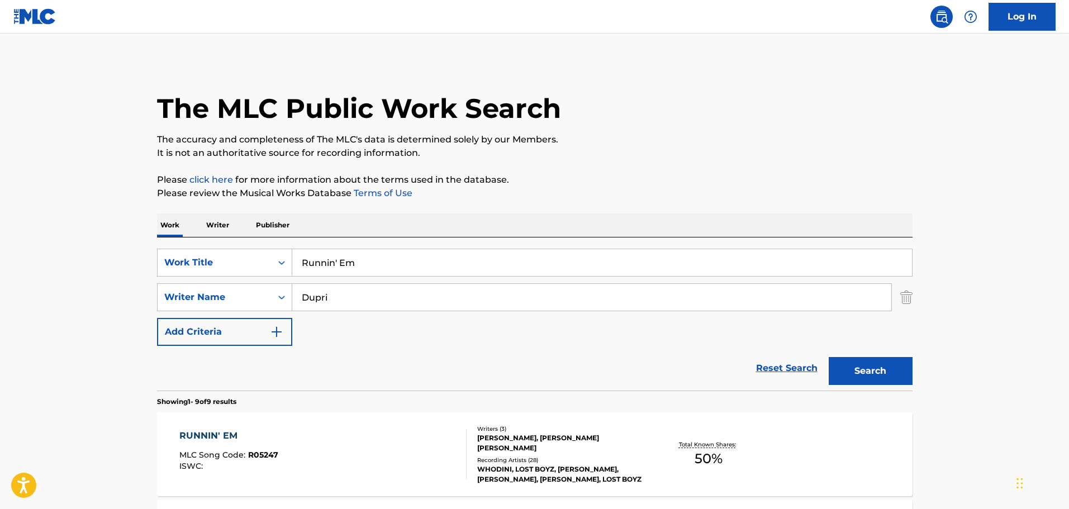
scroll to position [223, 0]
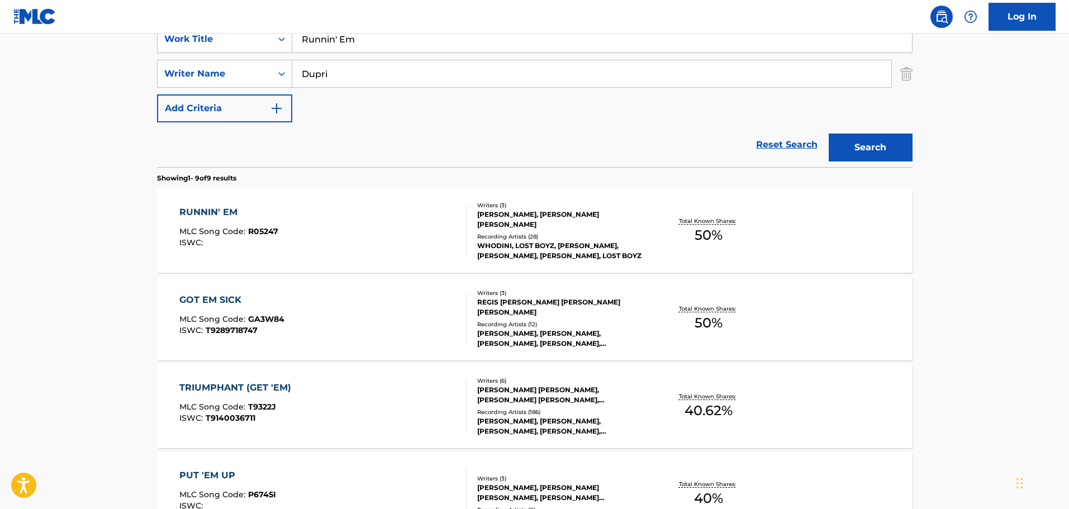
click at [406, 251] on div "RUNNIN' EM MLC Song Code : R05247 ISWC :" at bounding box center [322, 231] width 287 height 50
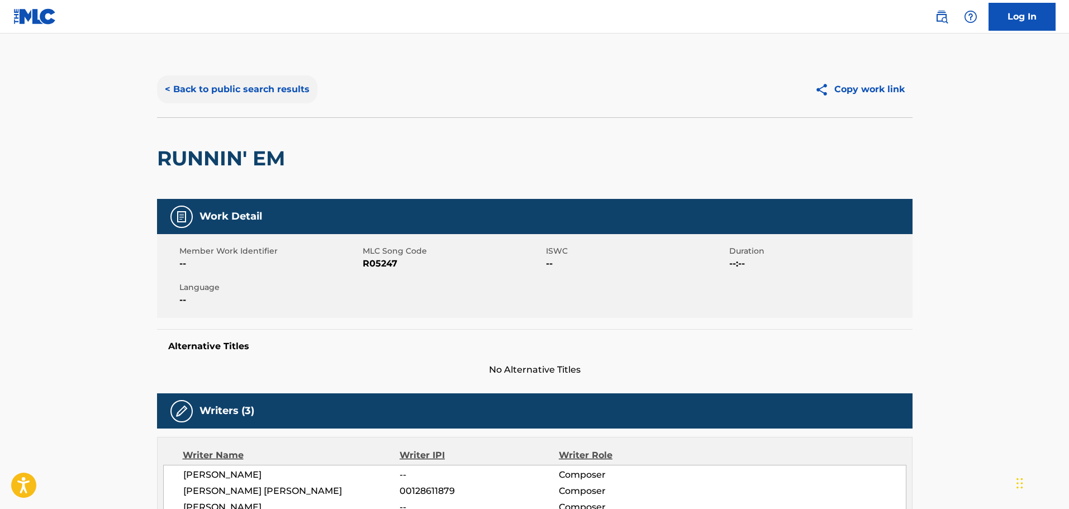
click at [289, 83] on button "< Back to public search results" at bounding box center [237, 89] width 160 height 28
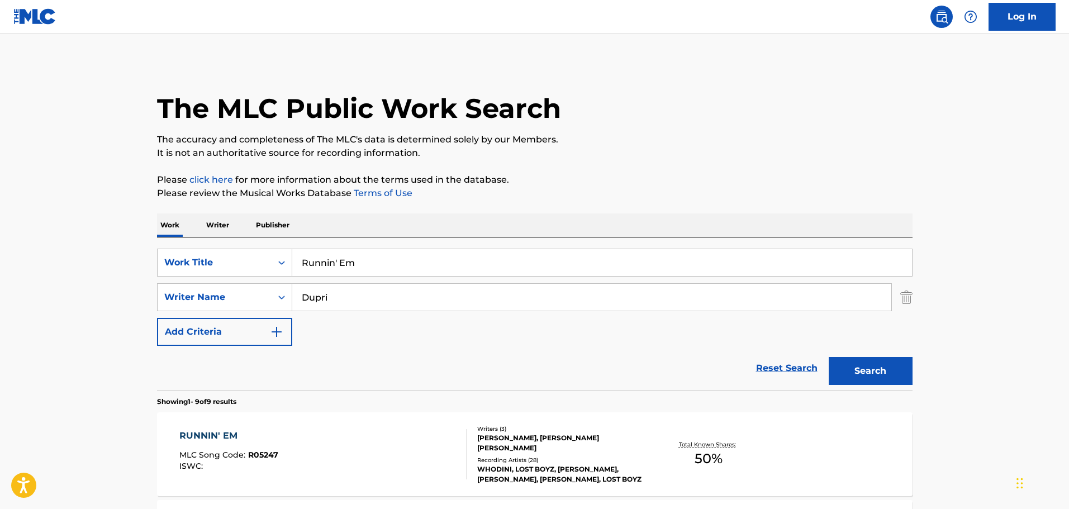
click at [404, 259] on input "Runnin' Em" at bounding box center [602, 262] width 620 height 27
paste input "Still Want More"
type input "Still Want More"
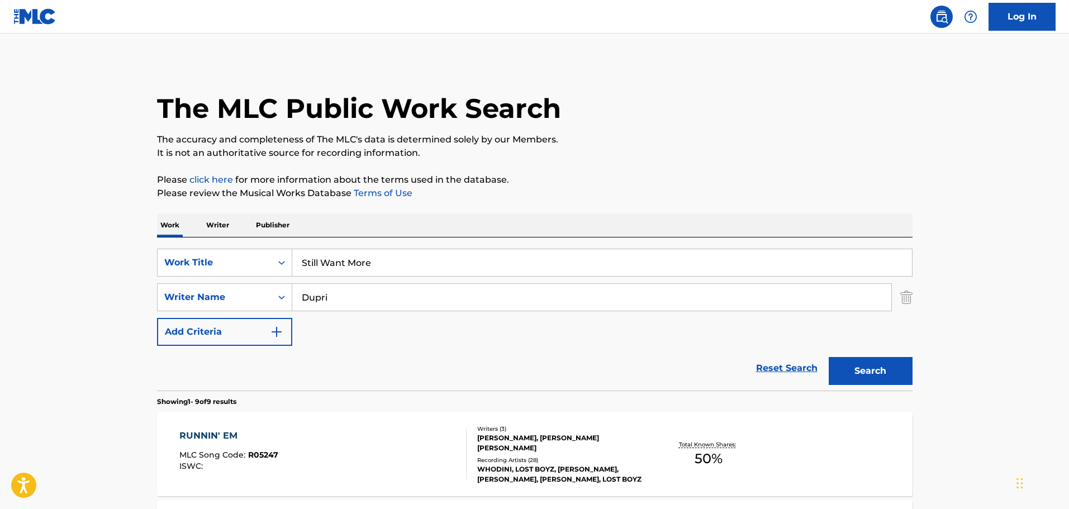
click at [382, 311] on div "Dupri" at bounding box center [591, 297] width 599 height 28
click at [382, 306] on input "Dupri" at bounding box center [591, 297] width 599 height 27
click at [379, 304] on input "Dupri" at bounding box center [591, 297] width 599 height 27
click at [829, 357] on button "Search" at bounding box center [871, 371] width 84 height 28
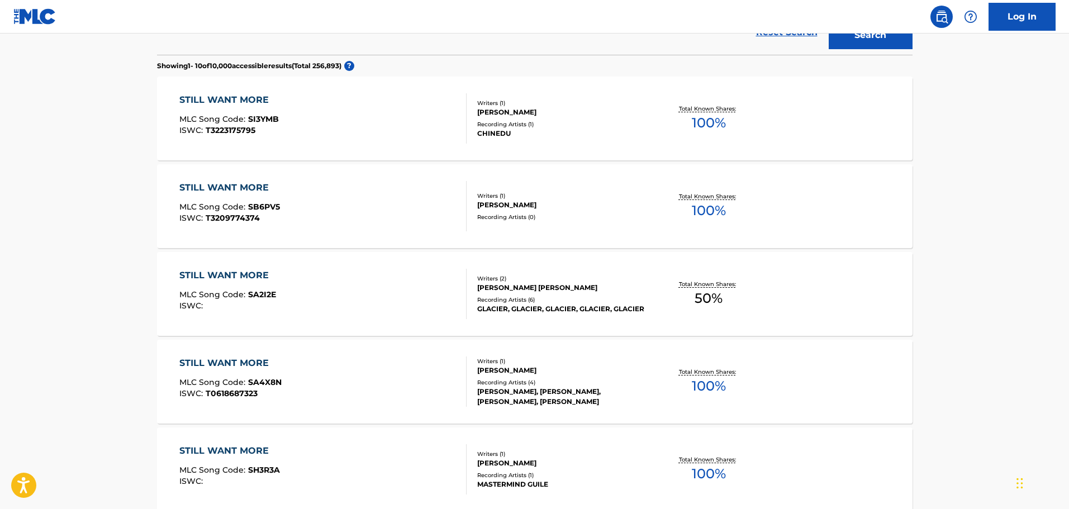
scroll to position [168, 0]
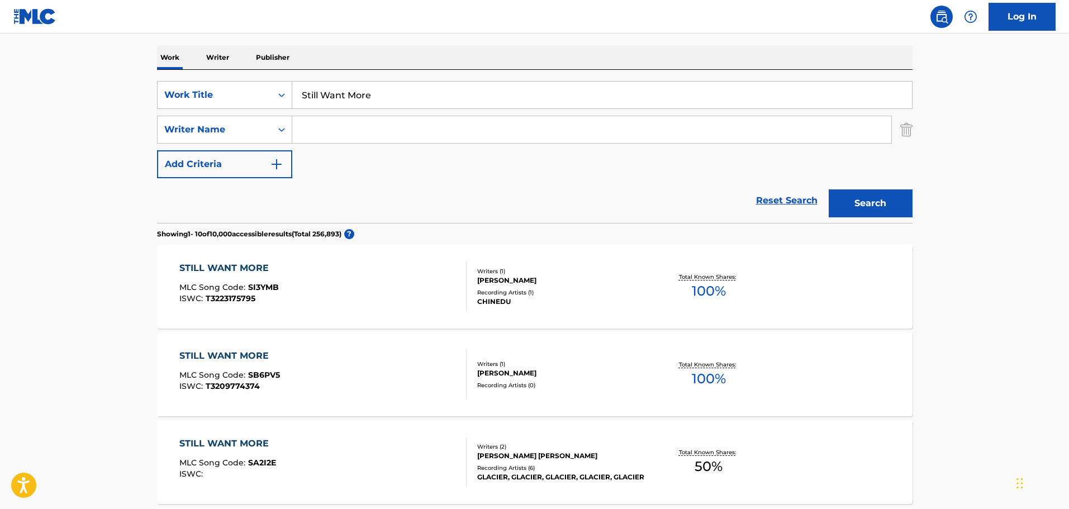
click at [312, 135] on input "Search Form" at bounding box center [591, 129] width 599 height 27
type input "[PERSON_NAME]"
click at [829, 189] on button "Search" at bounding box center [871, 203] width 84 height 28
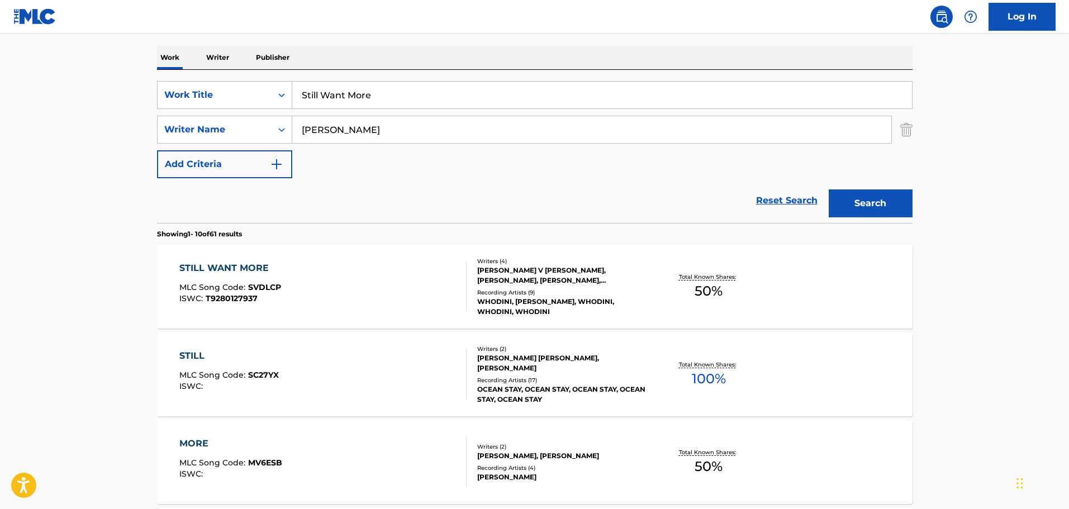
click at [420, 293] on div "STILL WANT MORE MLC Song Code : SVDLCP ISWC : T9280127937" at bounding box center [322, 286] width 287 height 50
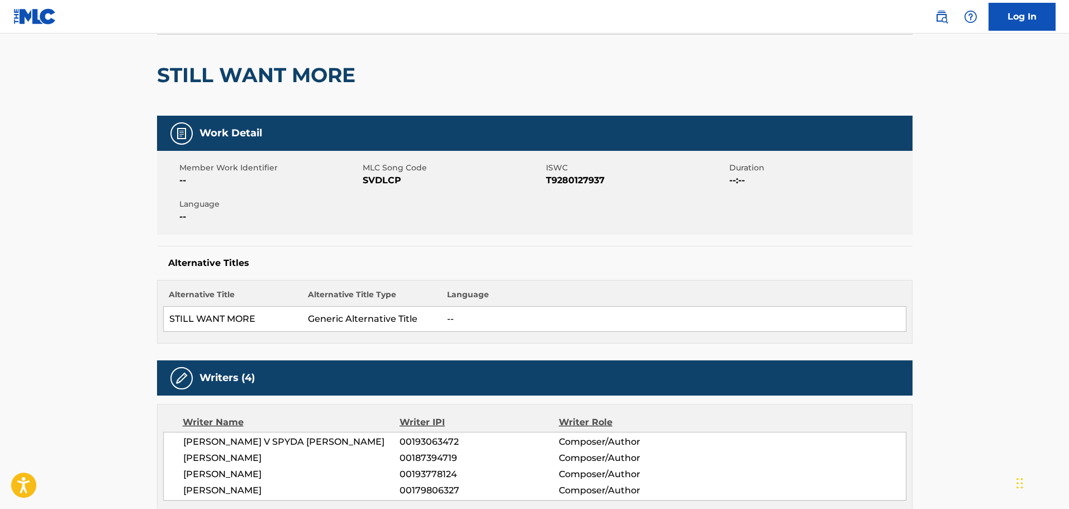
scroll to position [56, 0]
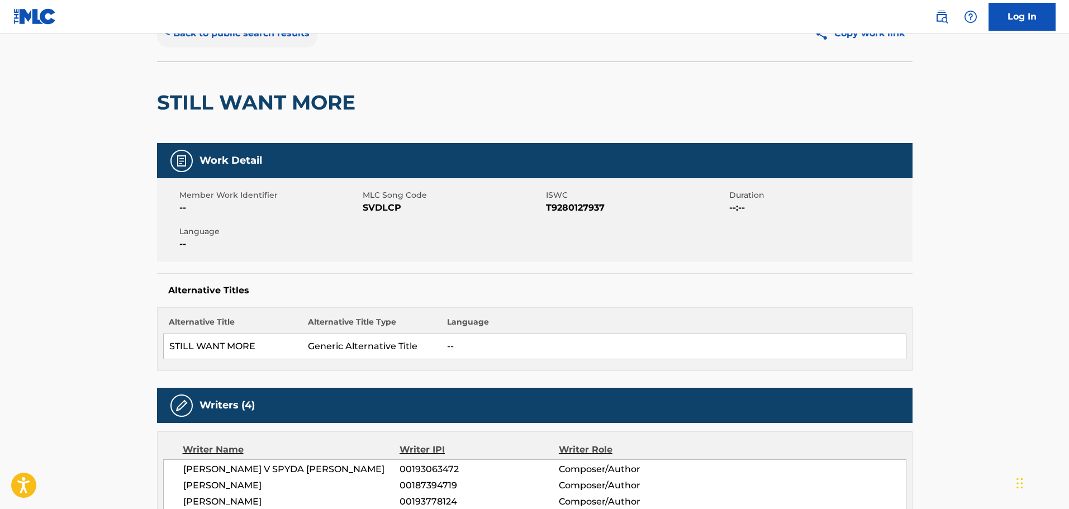
click at [267, 41] on button "< Back to public search results" at bounding box center [237, 34] width 160 height 28
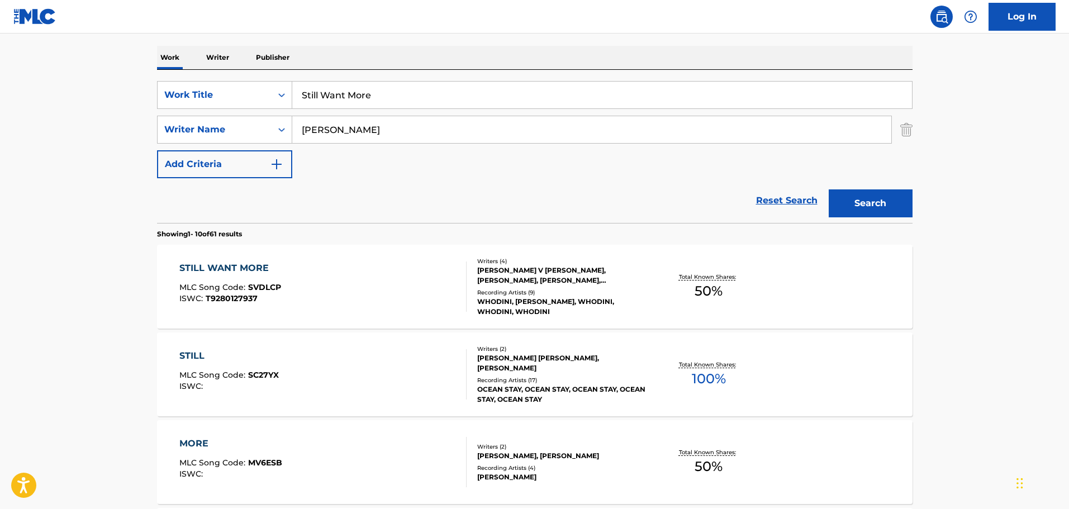
click at [343, 99] on input "Still Want More" at bounding box center [602, 95] width 620 height 27
paste input "VIP"
type input "VIP"
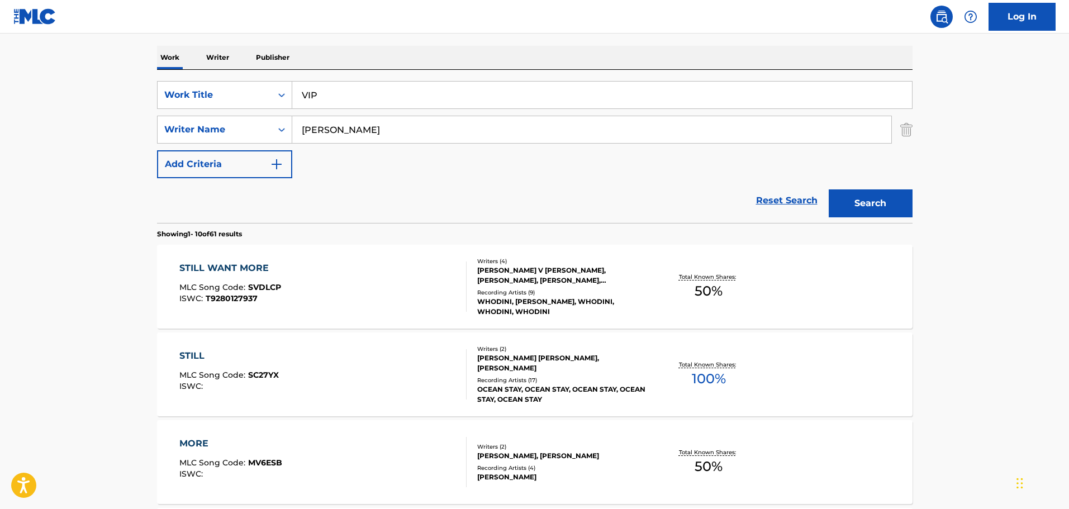
click at [344, 120] on input "[PERSON_NAME]" at bounding box center [591, 129] width 599 height 27
type input "Dupri"
click at [829, 189] on button "Search" at bounding box center [871, 203] width 84 height 28
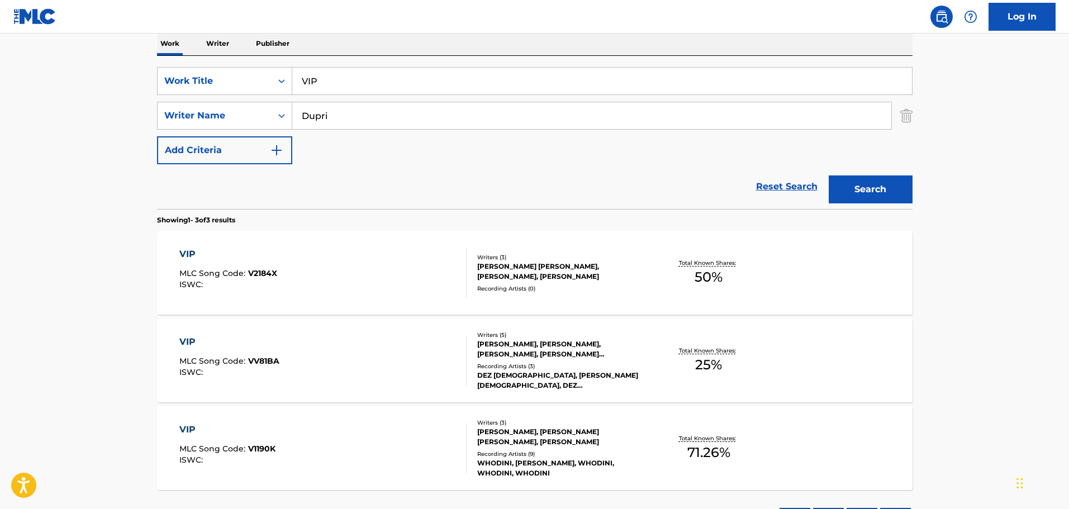
scroll to position [223, 0]
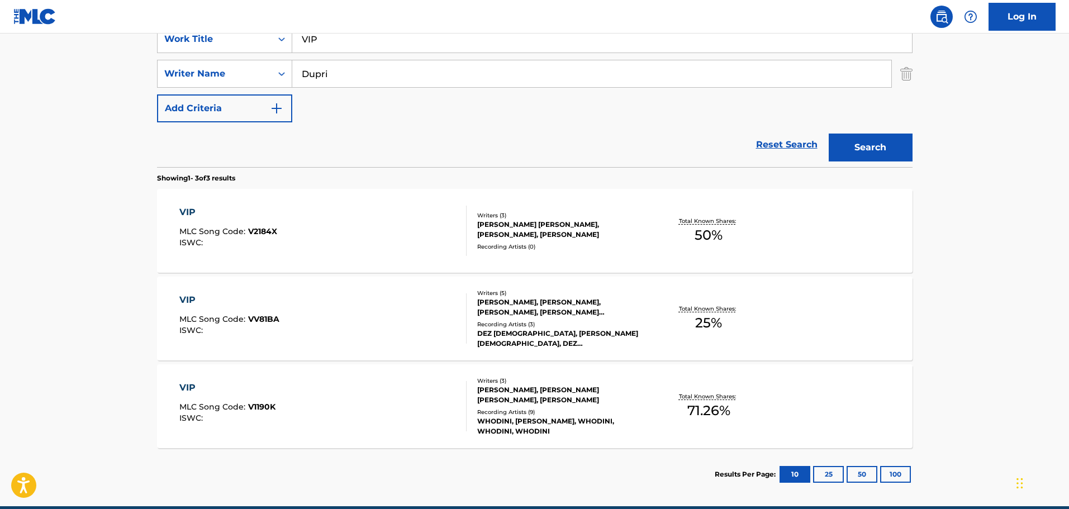
click at [445, 391] on div "VIP MLC Song Code : V1190K ISWC :" at bounding box center [322, 406] width 287 height 50
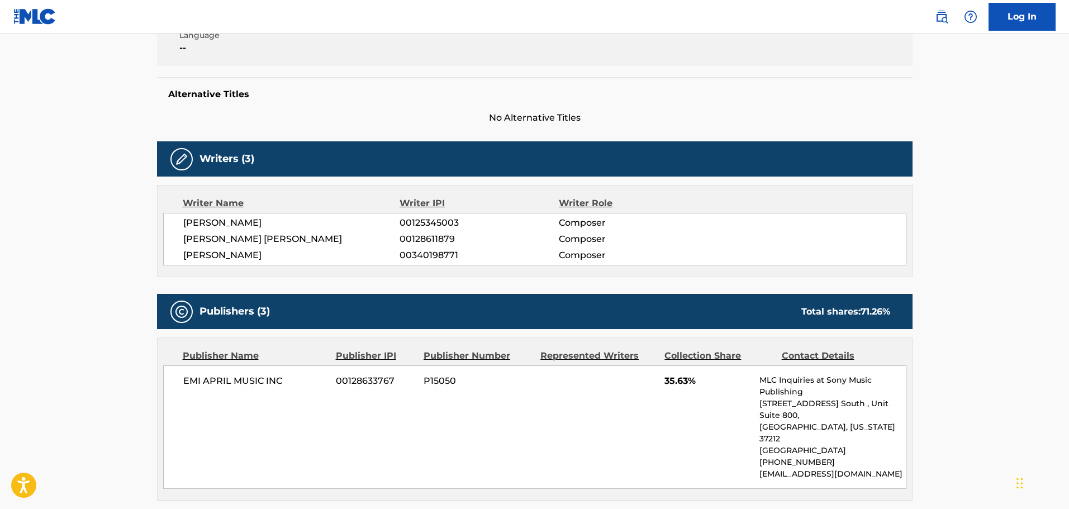
scroll to position [112, 0]
